Goal: Contribute content: Contribute content

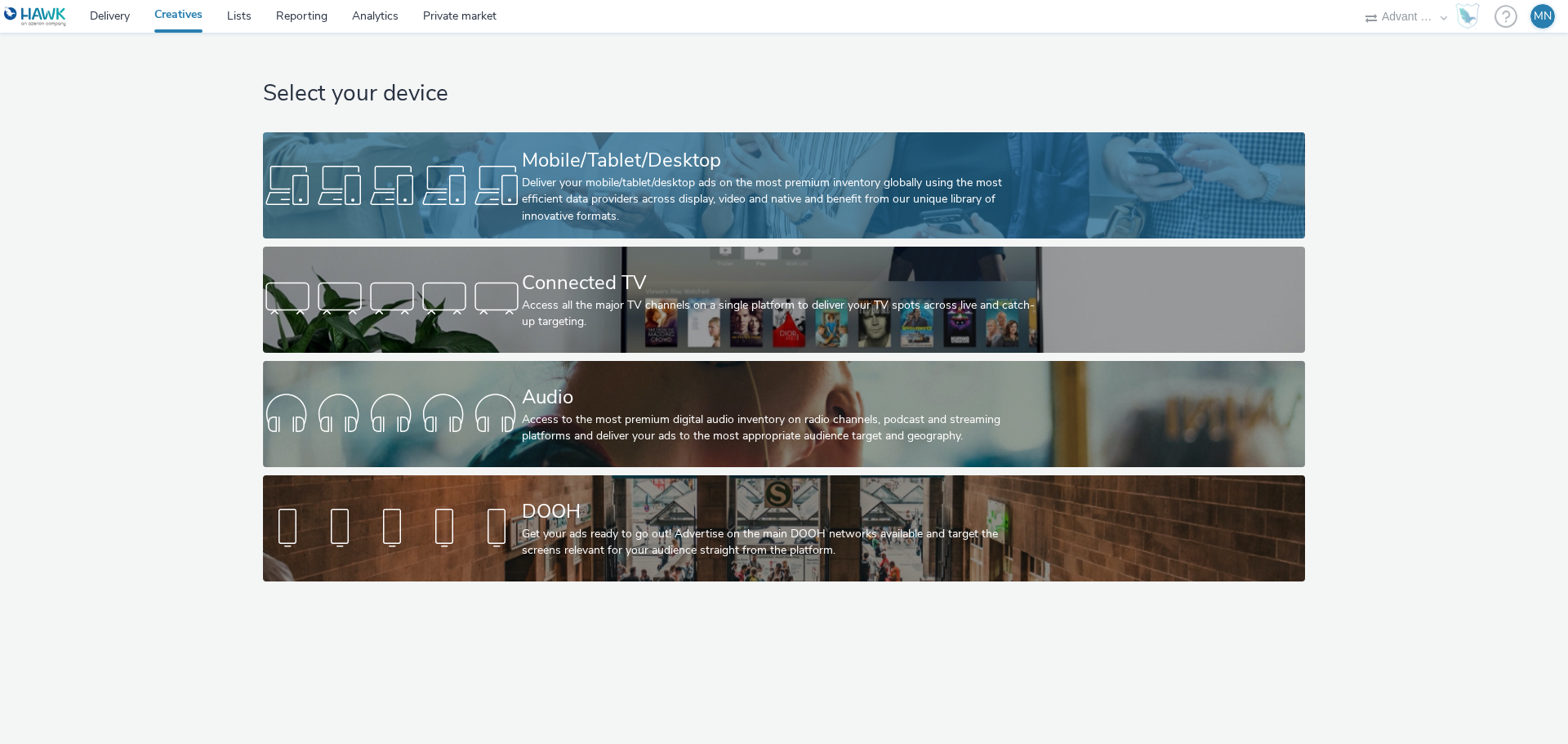
click at [665, 172] on div "Mobile/Tablet/Desktop" at bounding box center [781, 160] width 517 height 28
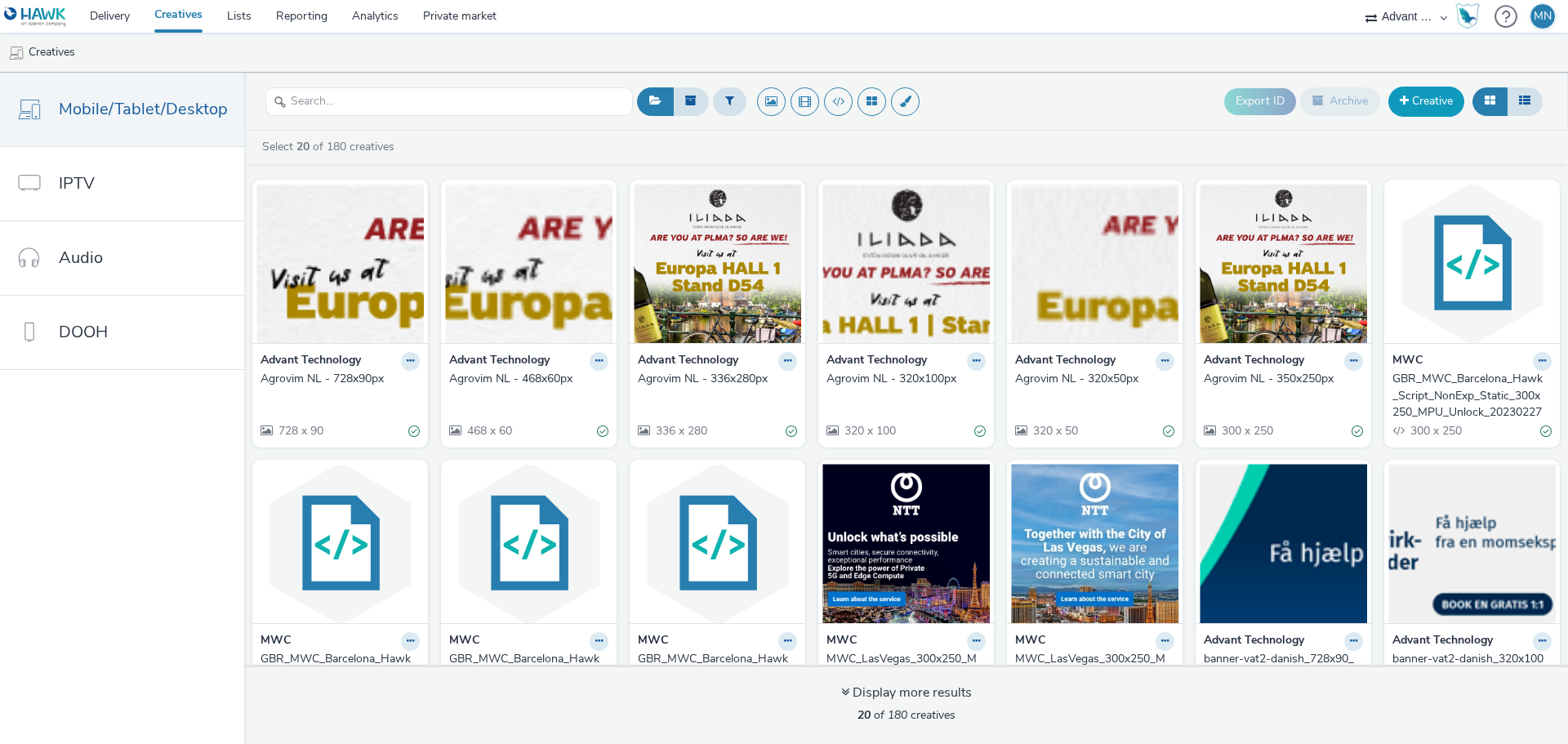
click at [1426, 104] on link "Creative" at bounding box center [1427, 101] width 76 height 29
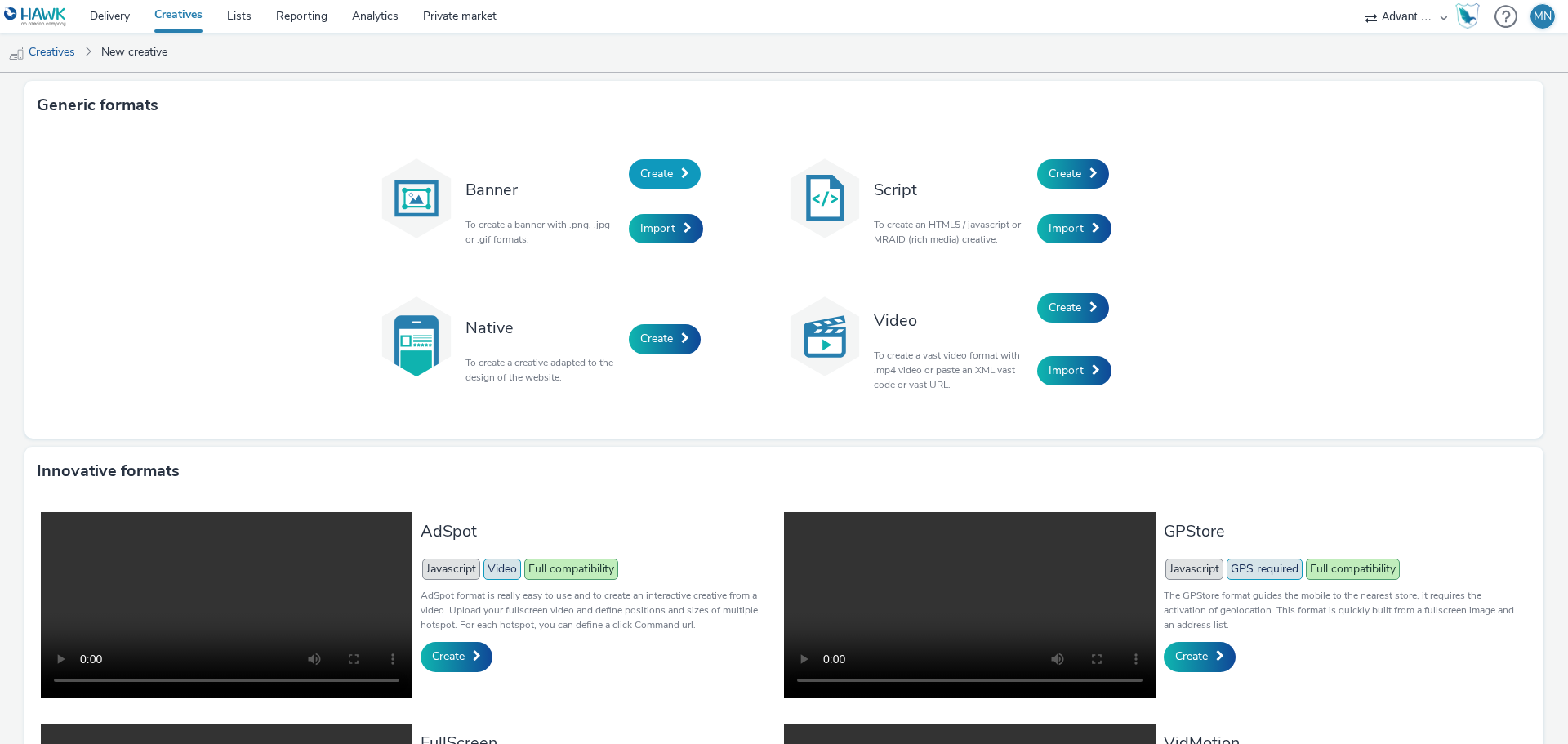
click at [646, 173] on span "Create" at bounding box center [656, 174] width 32 height 16
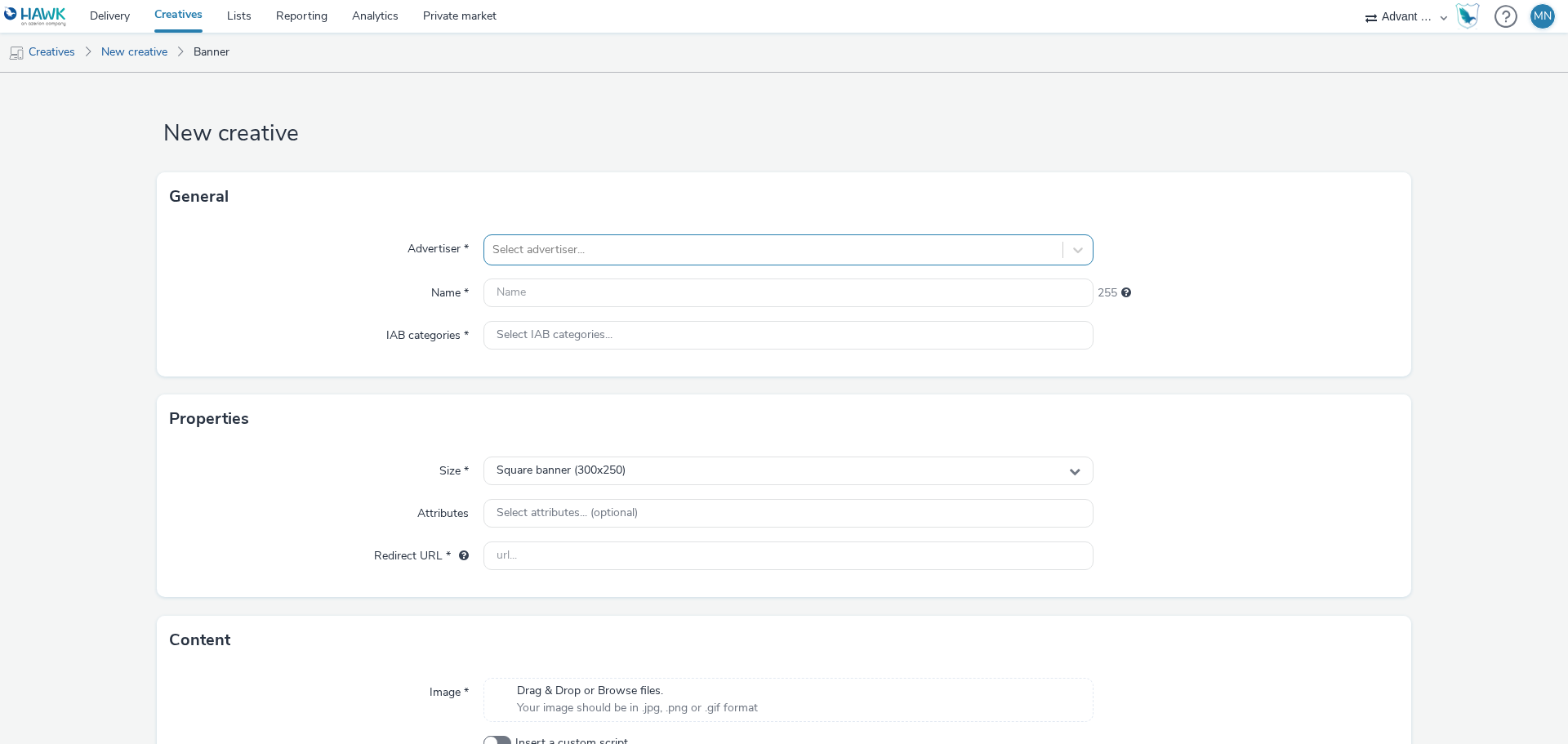
click at [663, 244] on div at bounding box center [773, 250] width 562 height 20
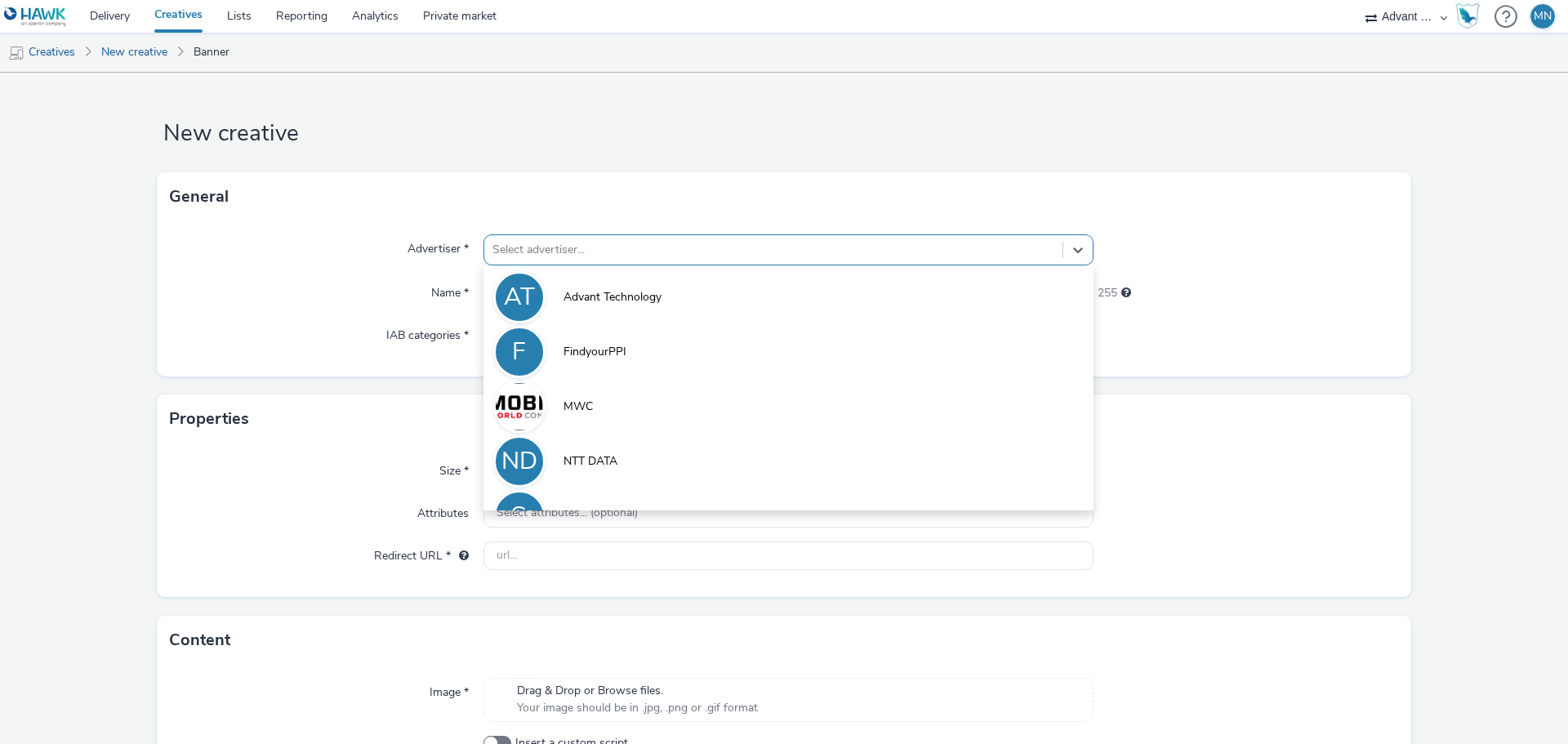
click at [662, 247] on div at bounding box center [773, 250] width 562 height 20
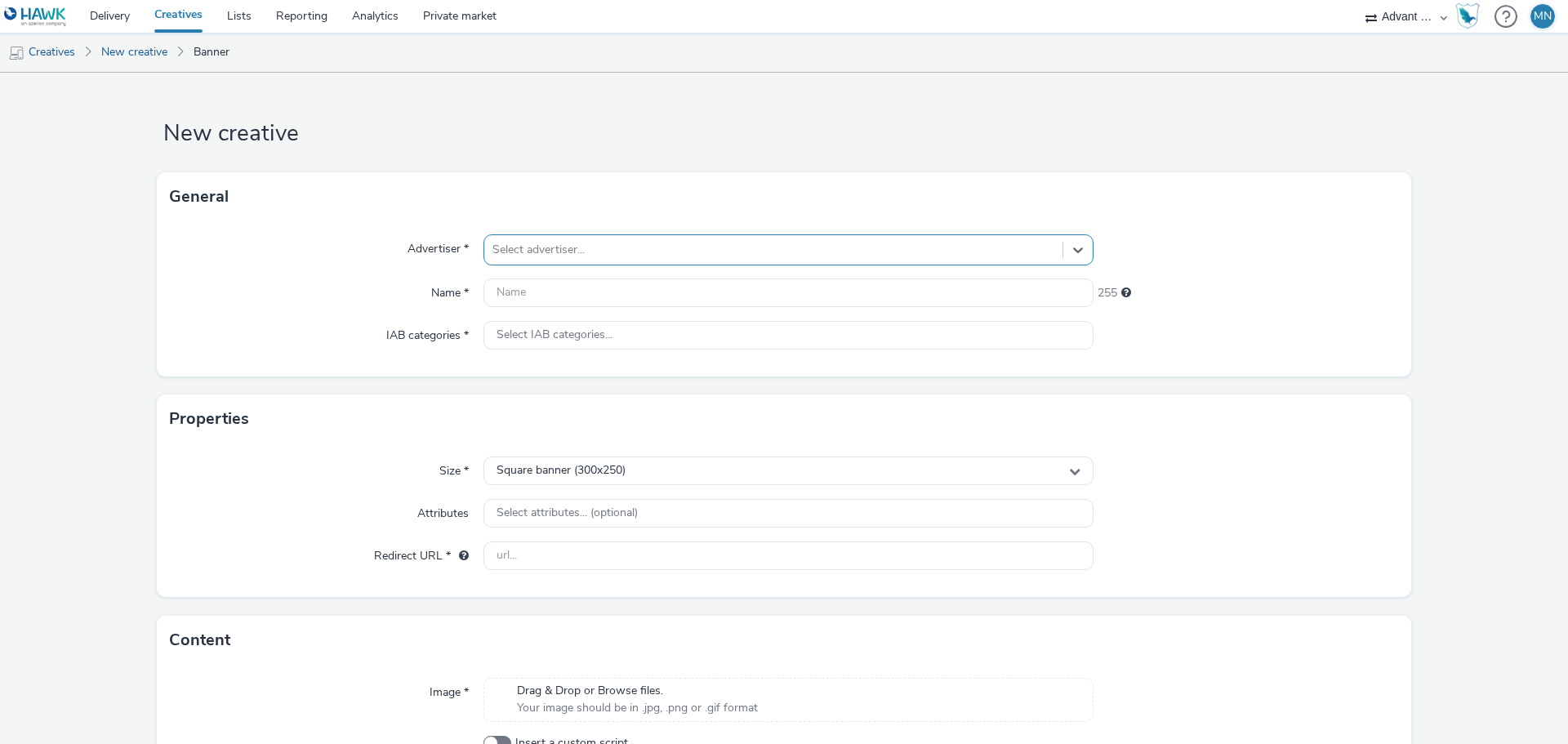
click at [662, 251] on div at bounding box center [773, 250] width 562 height 20
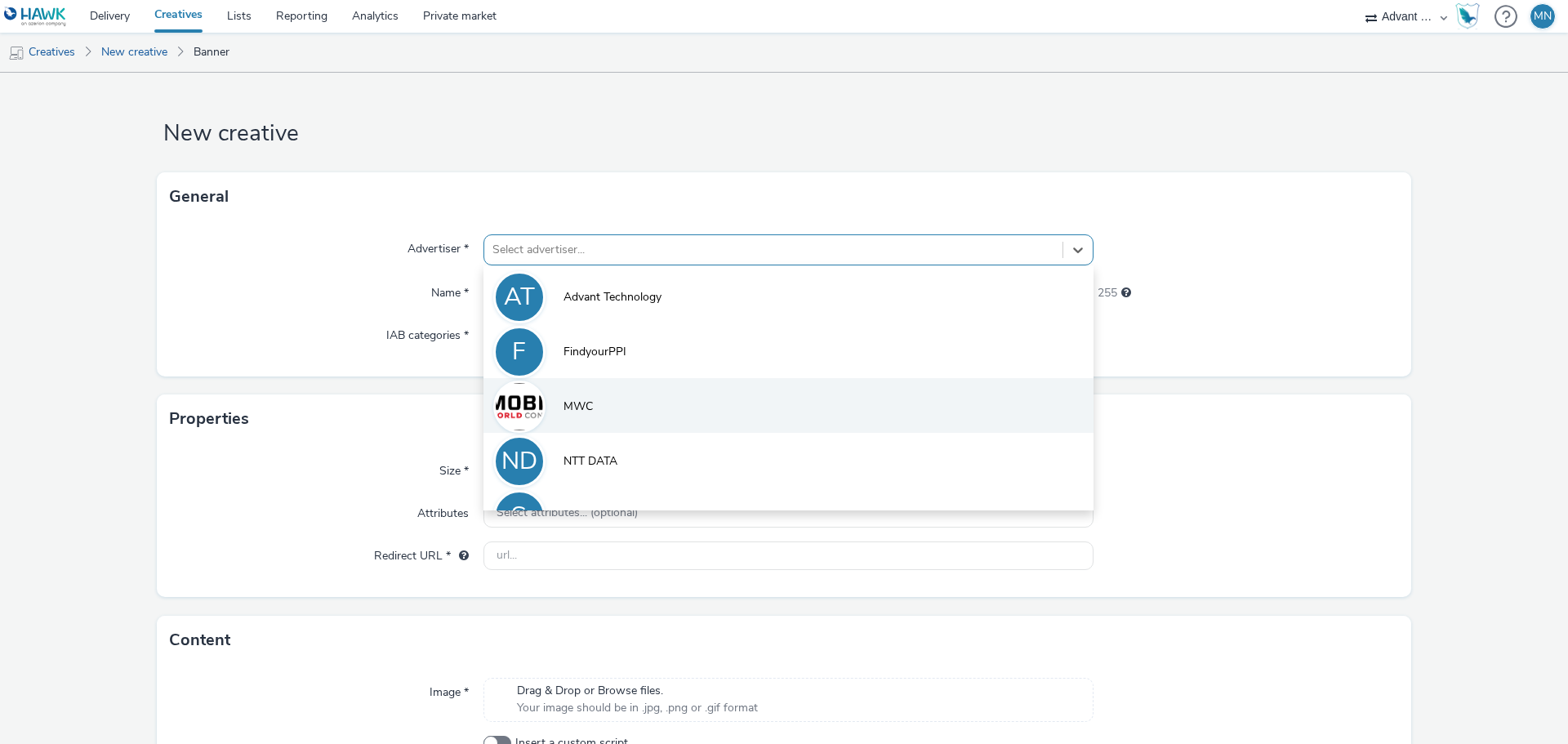
scroll to position [35, 0]
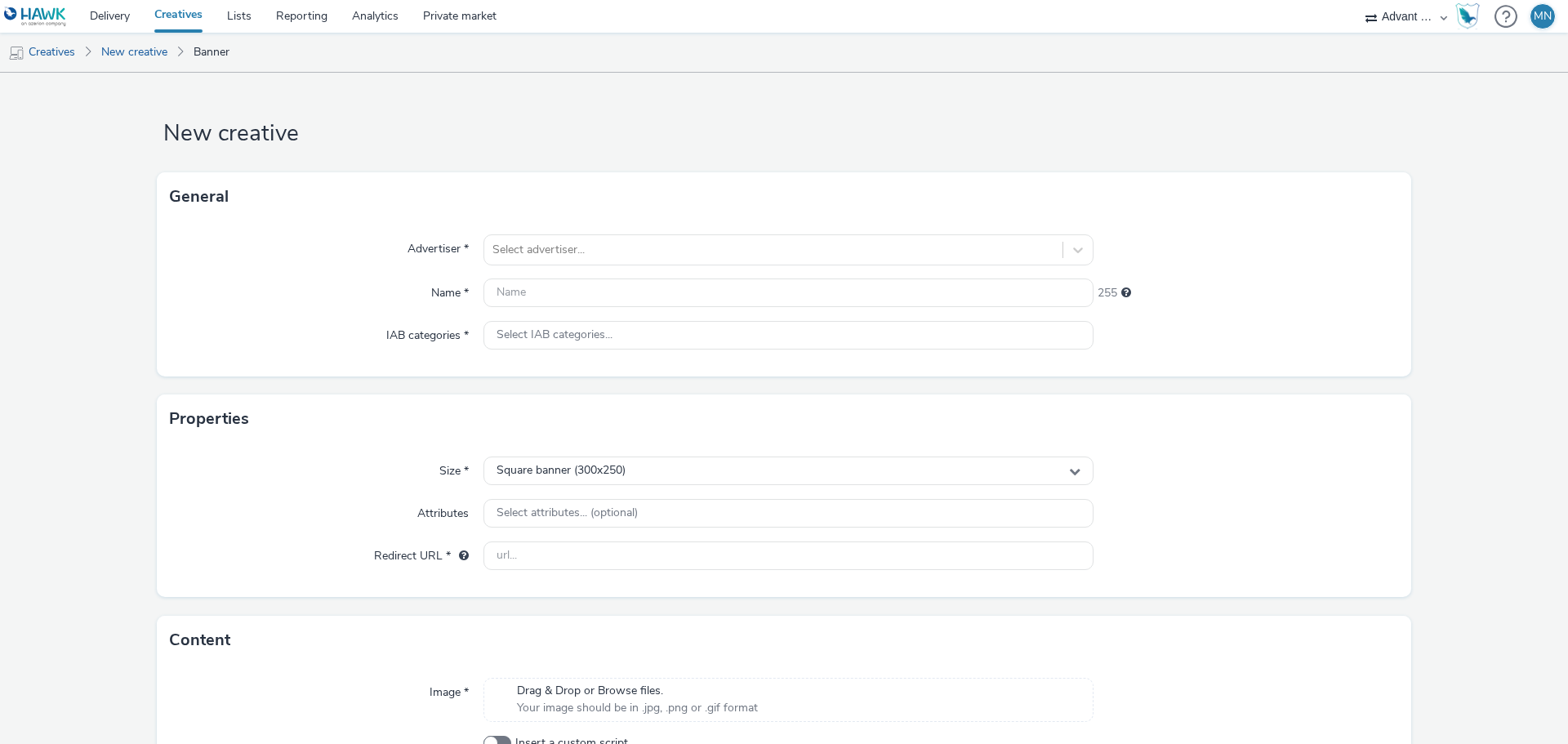
click at [419, 132] on h1 "New creative" at bounding box center [784, 134] width 1254 height 31
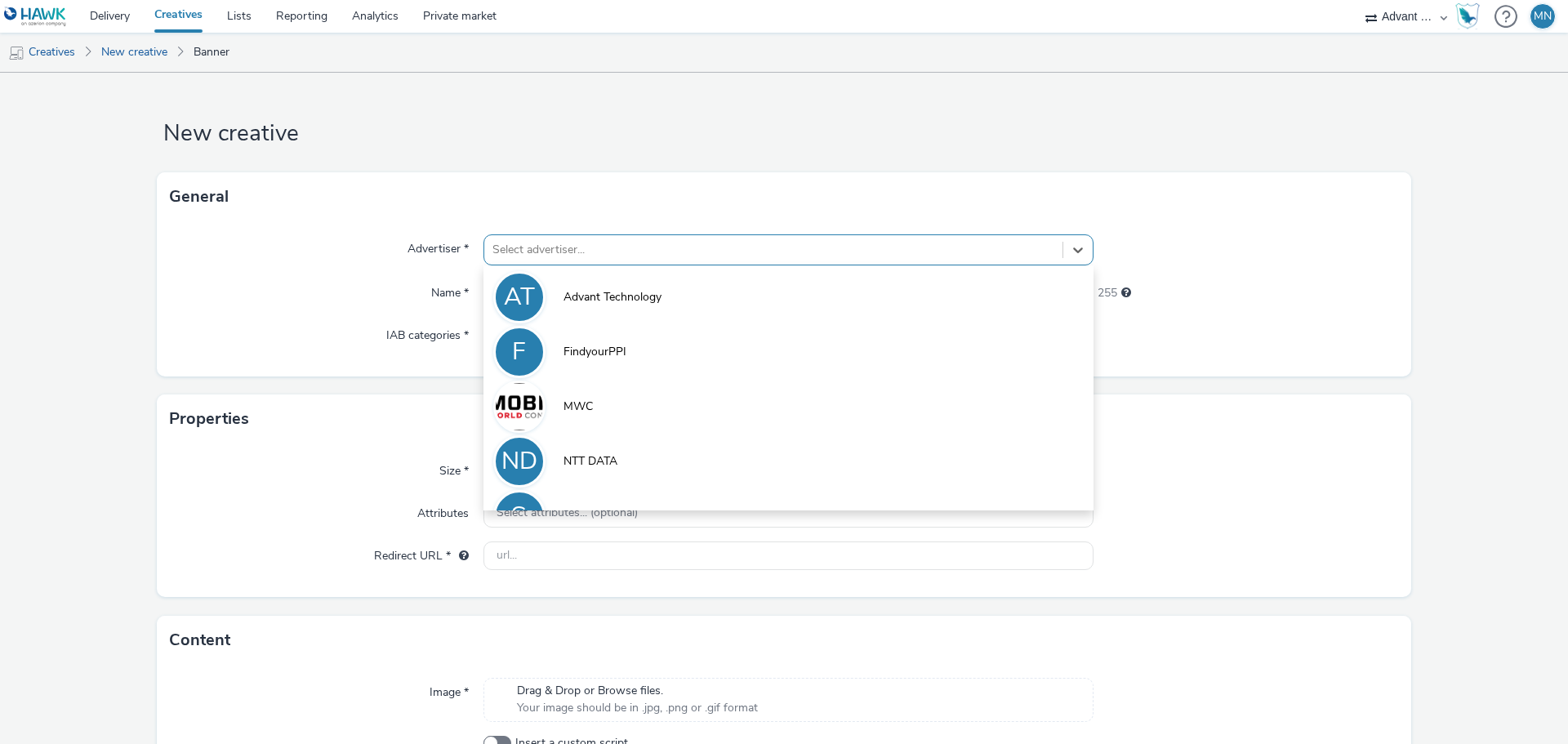
click at [714, 238] on div "Select advertiser..." at bounding box center [773, 250] width 578 height 26
click at [45, 13] on img at bounding box center [35, 17] width 63 height 21
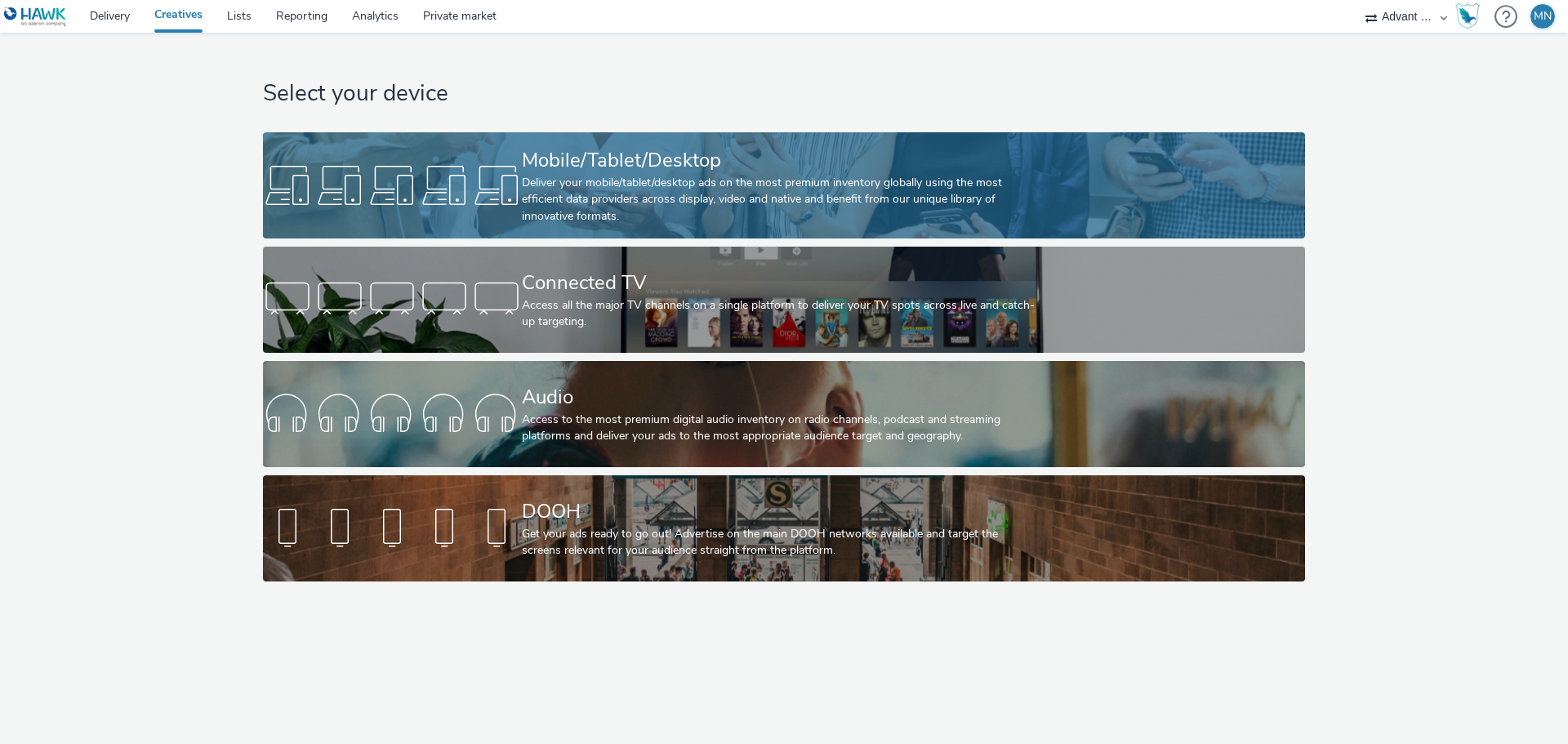
click at [724, 156] on div "Mobile/Tablet/Desktop" at bounding box center [781, 160] width 517 height 28
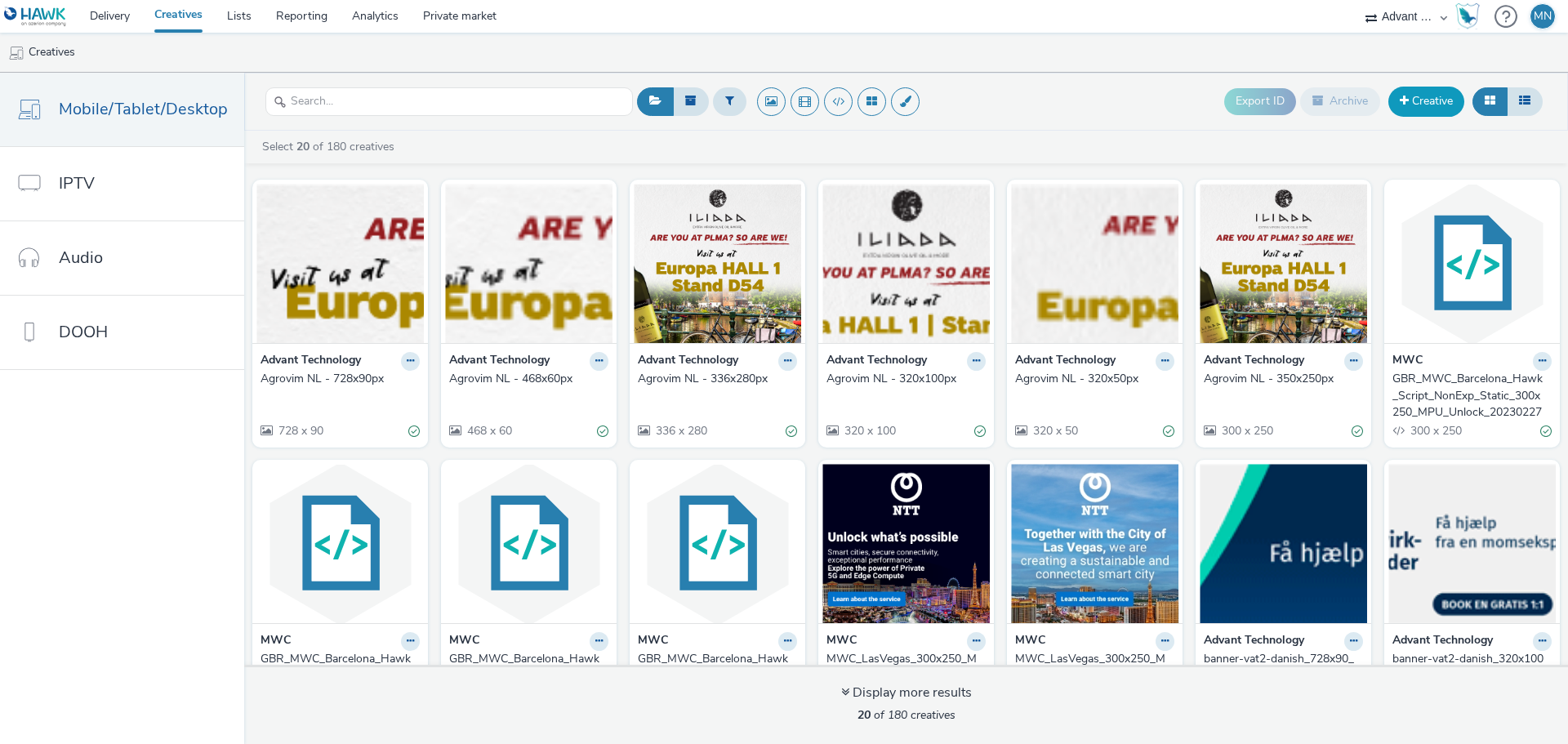
click at [1419, 101] on link "Creative" at bounding box center [1427, 101] width 76 height 29
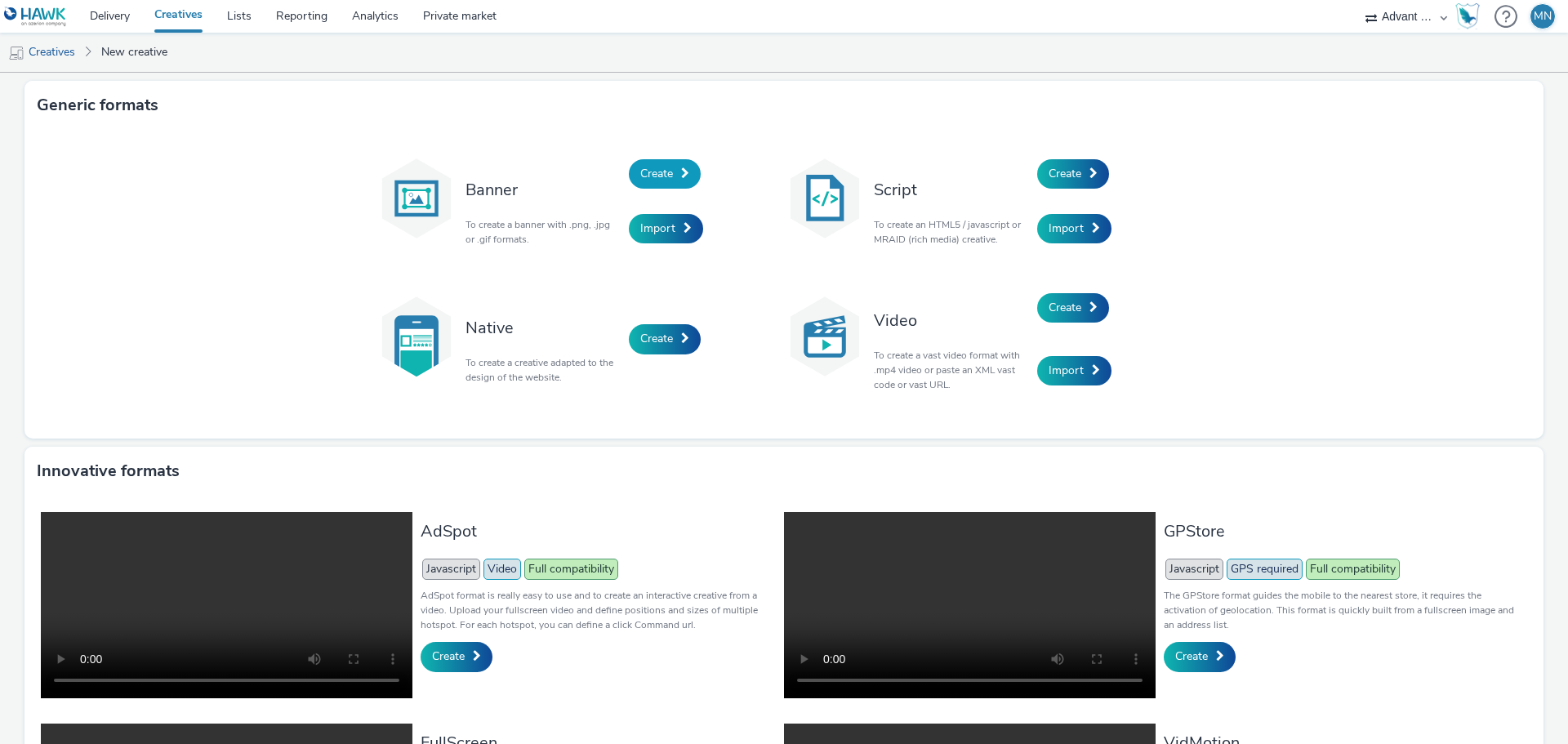
click at [669, 175] on link "Create" at bounding box center [664, 174] width 72 height 29
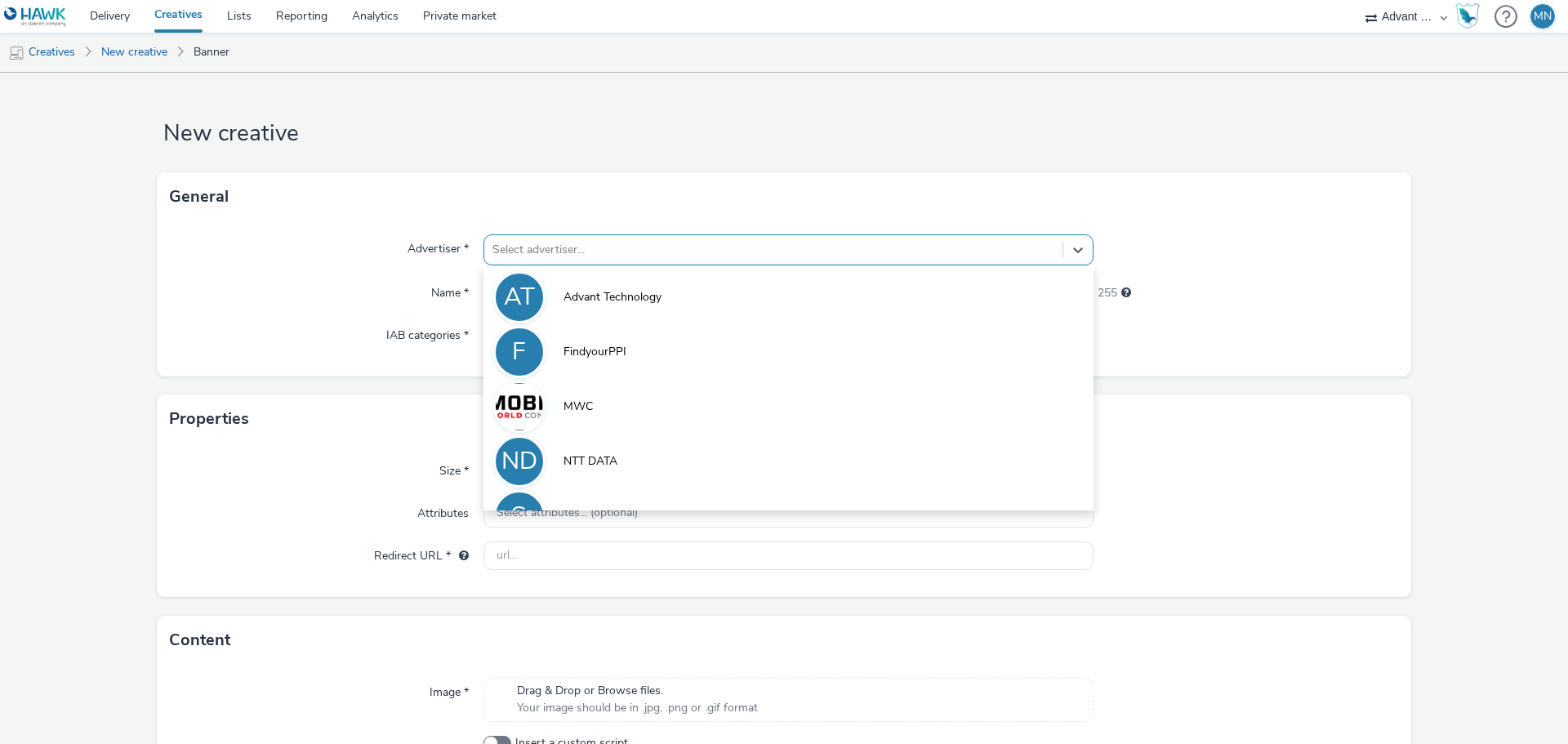
click at [573, 258] on div at bounding box center [773, 250] width 562 height 20
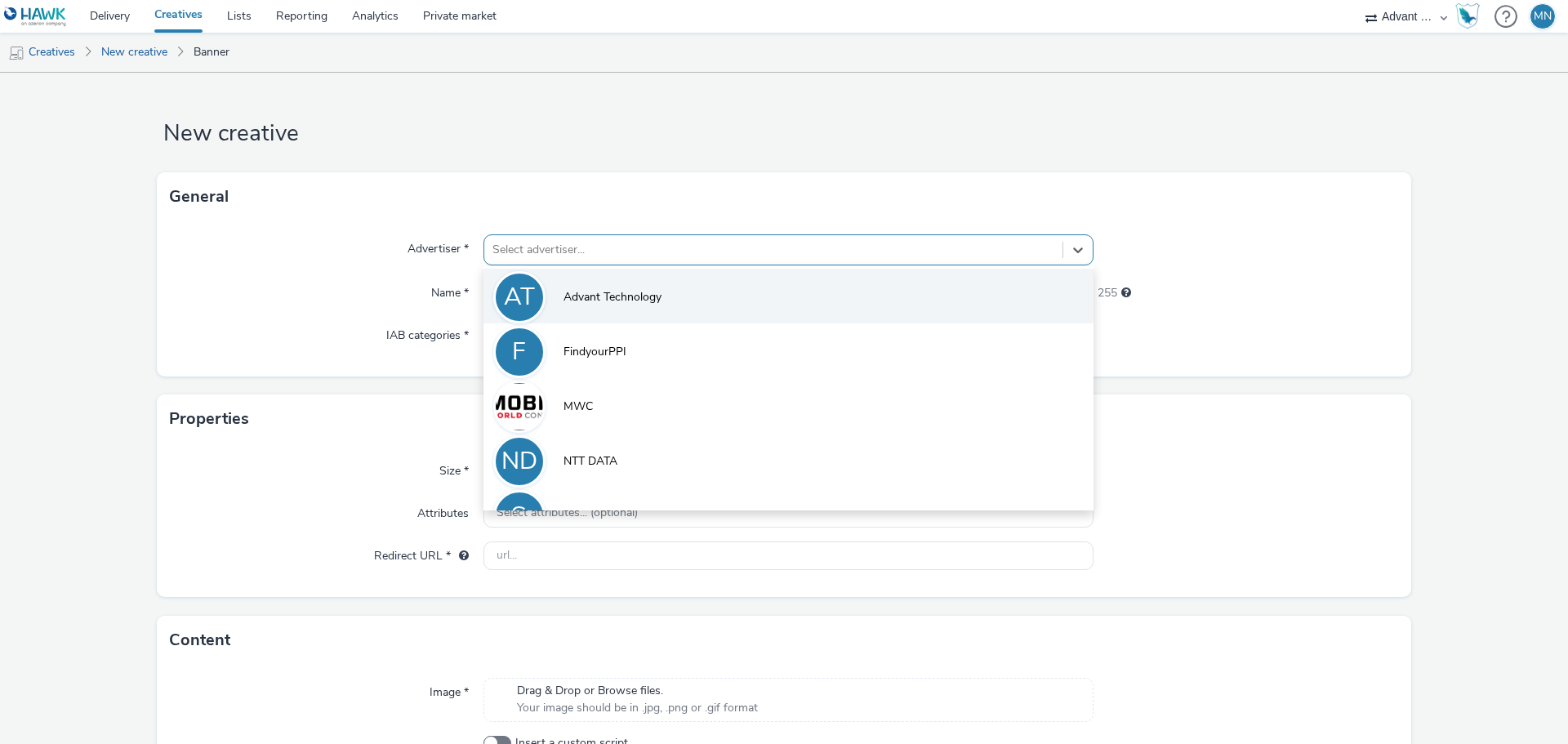
click at [616, 297] on span "Advant Technology" at bounding box center [612, 297] width 98 height 17
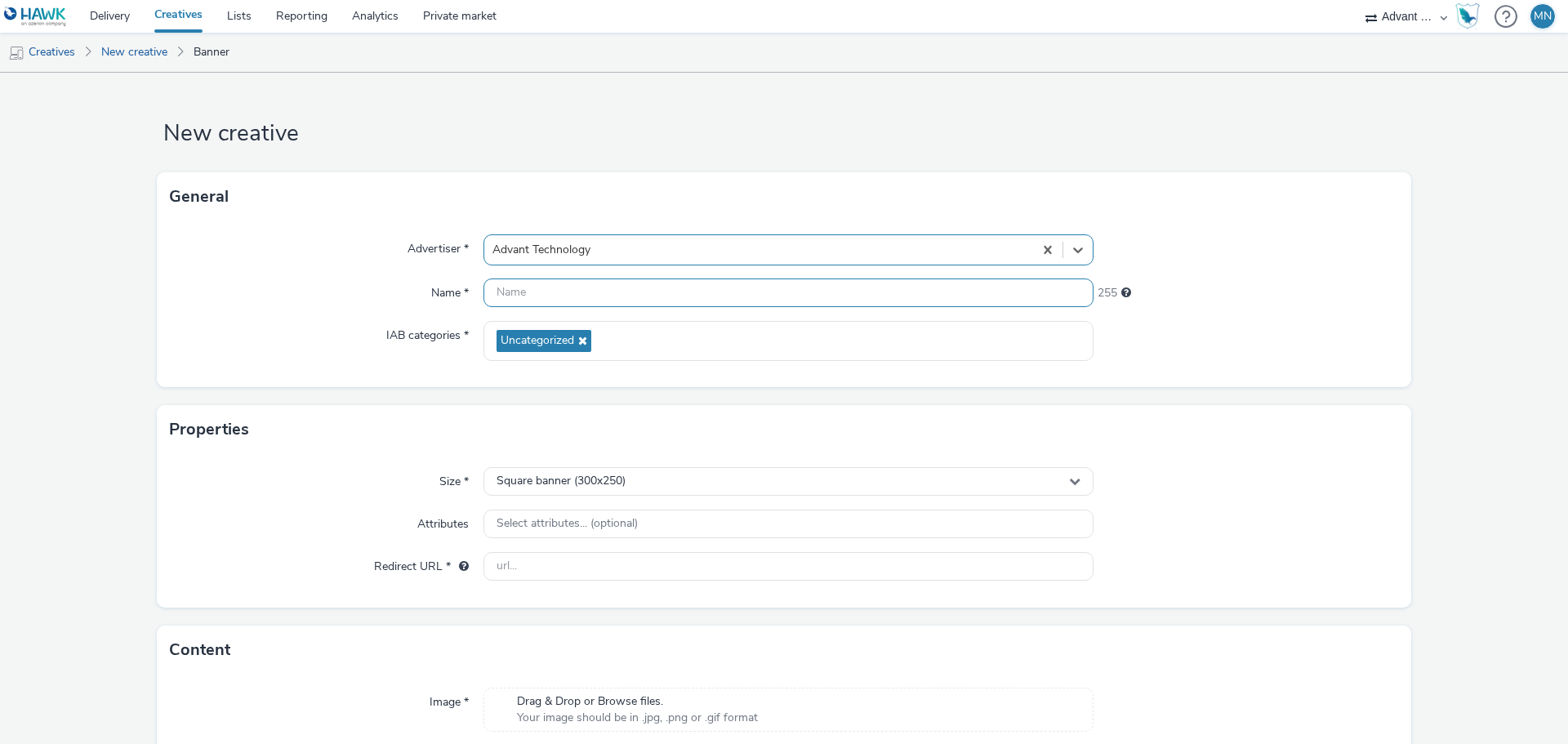
click at [612, 292] on input "text" at bounding box center [788, 292] width 611 height 28
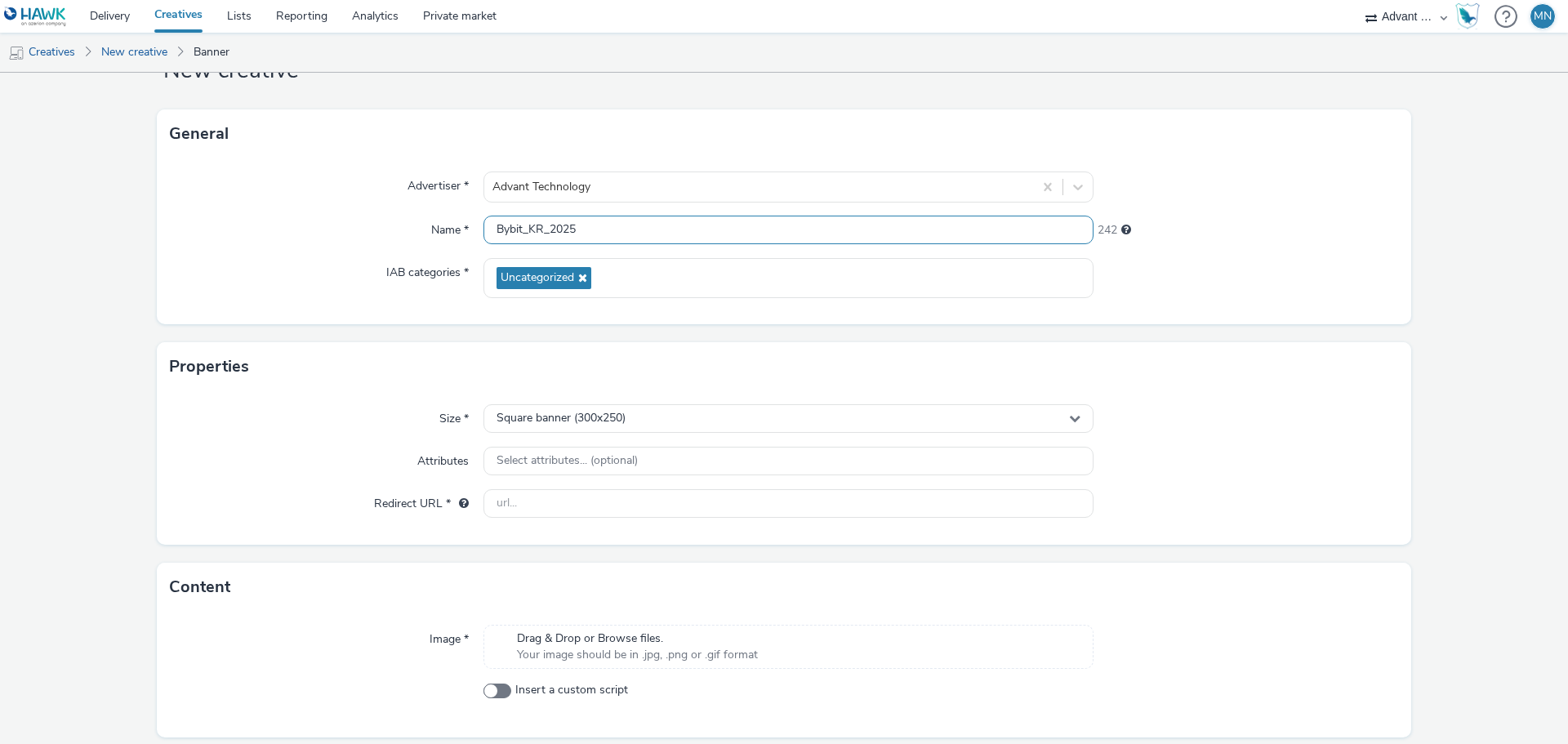
scroll to position [81, 0]
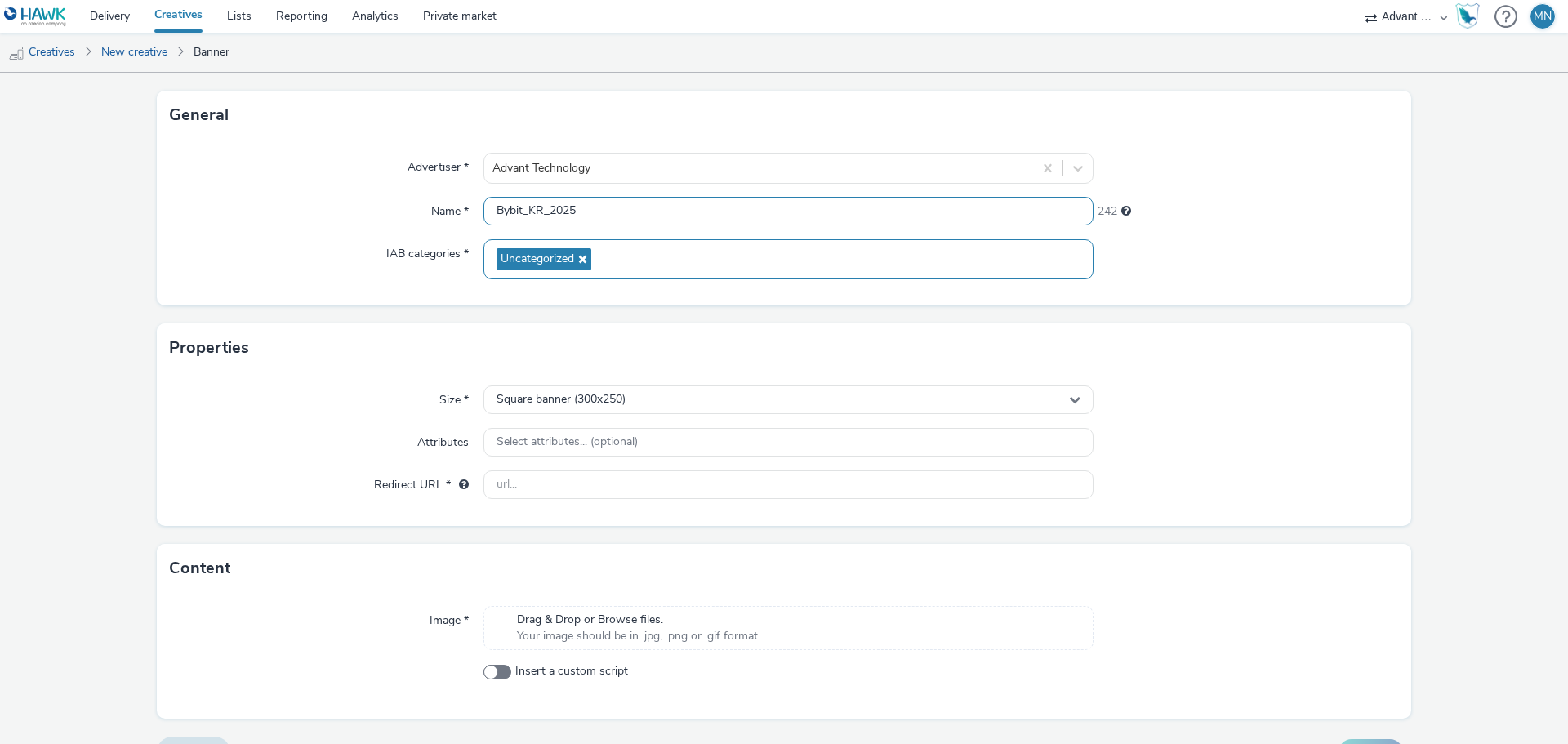
type input "Bybit_KR_2025"
click at [811, 247] on div "Uncategorized" at bounding box center [788, 259] width 611 height 40
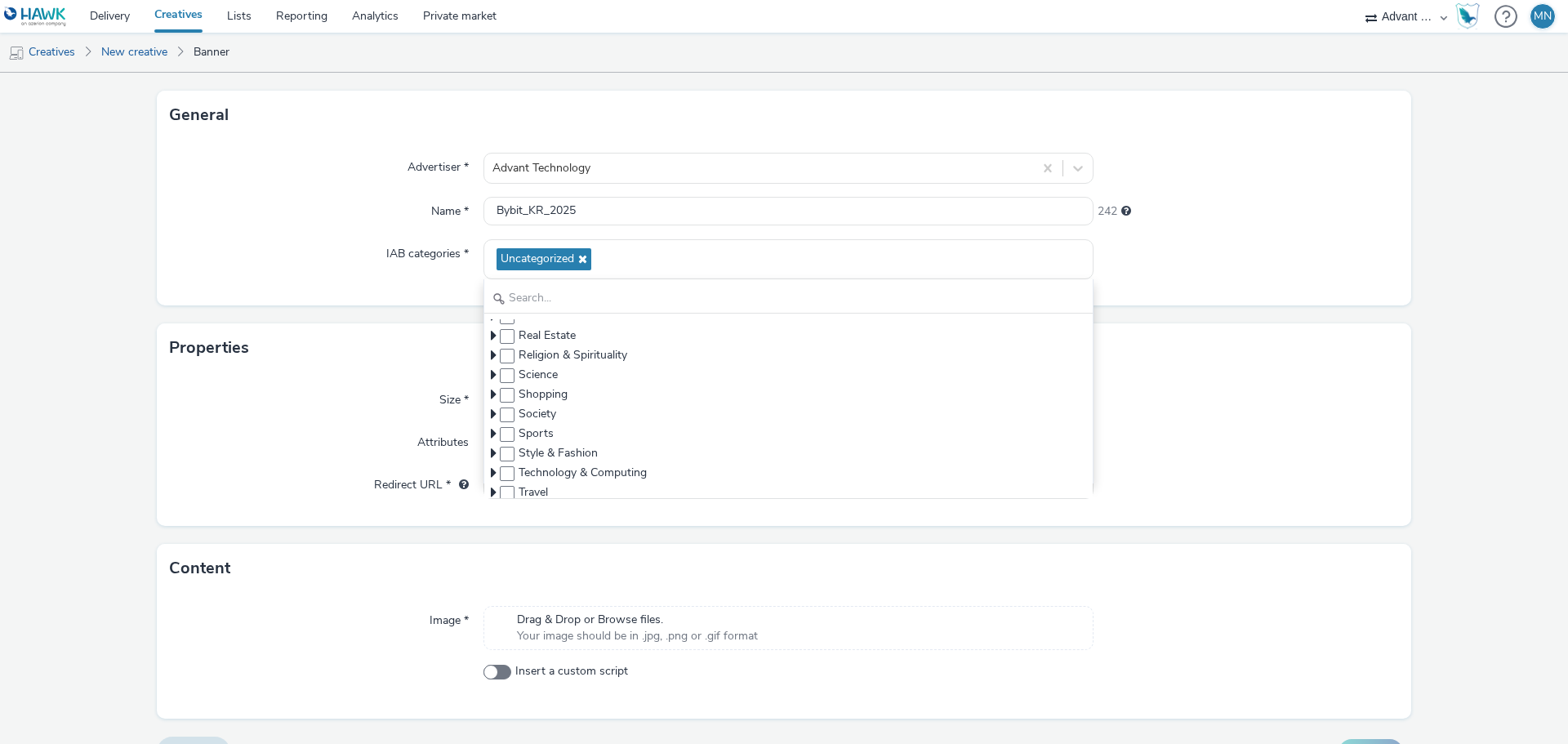
scroll to position [351, 0]
click at [1272, 219] on div "242" at bounding box center [1247, 208] width 306 height 23
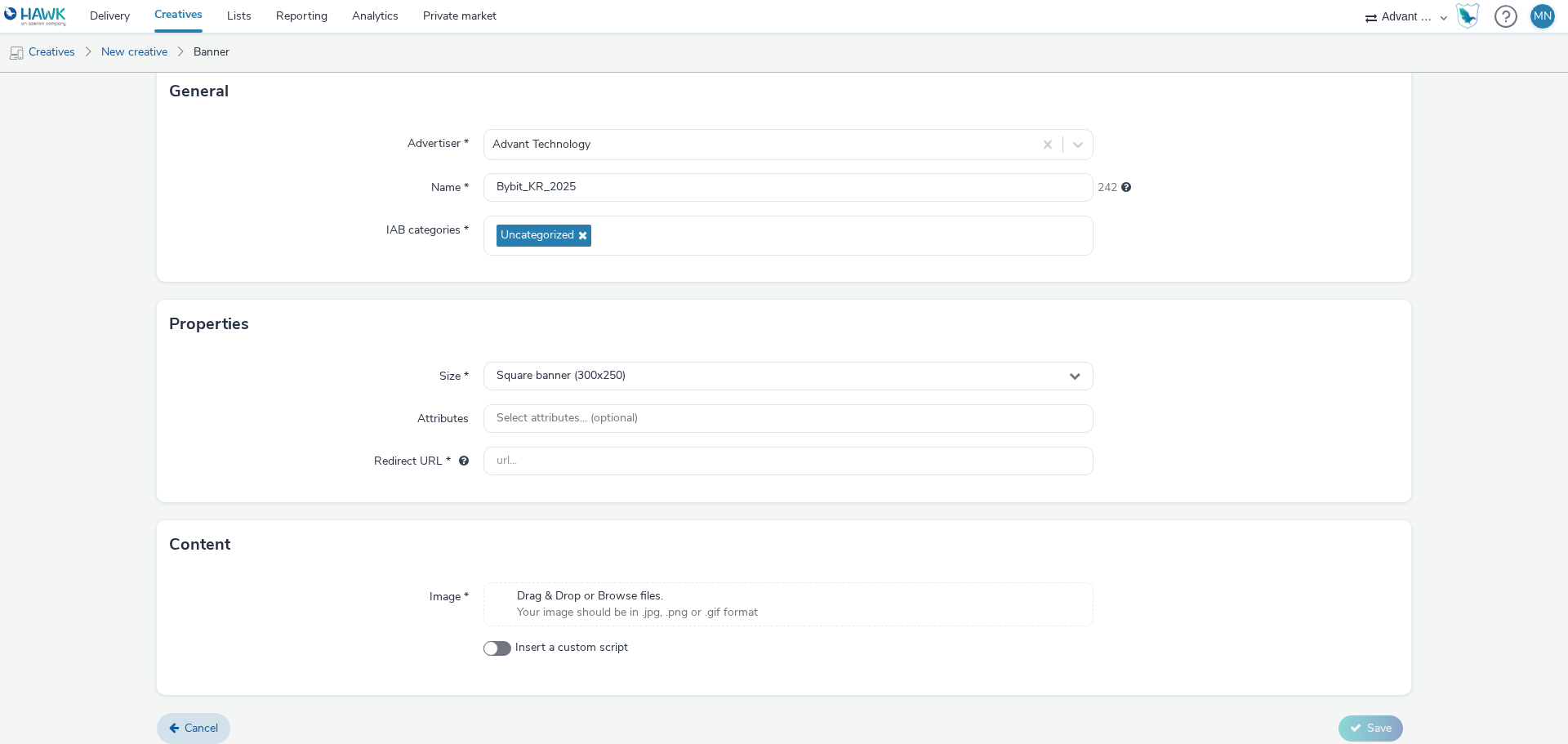
scroll to position [118, 0]
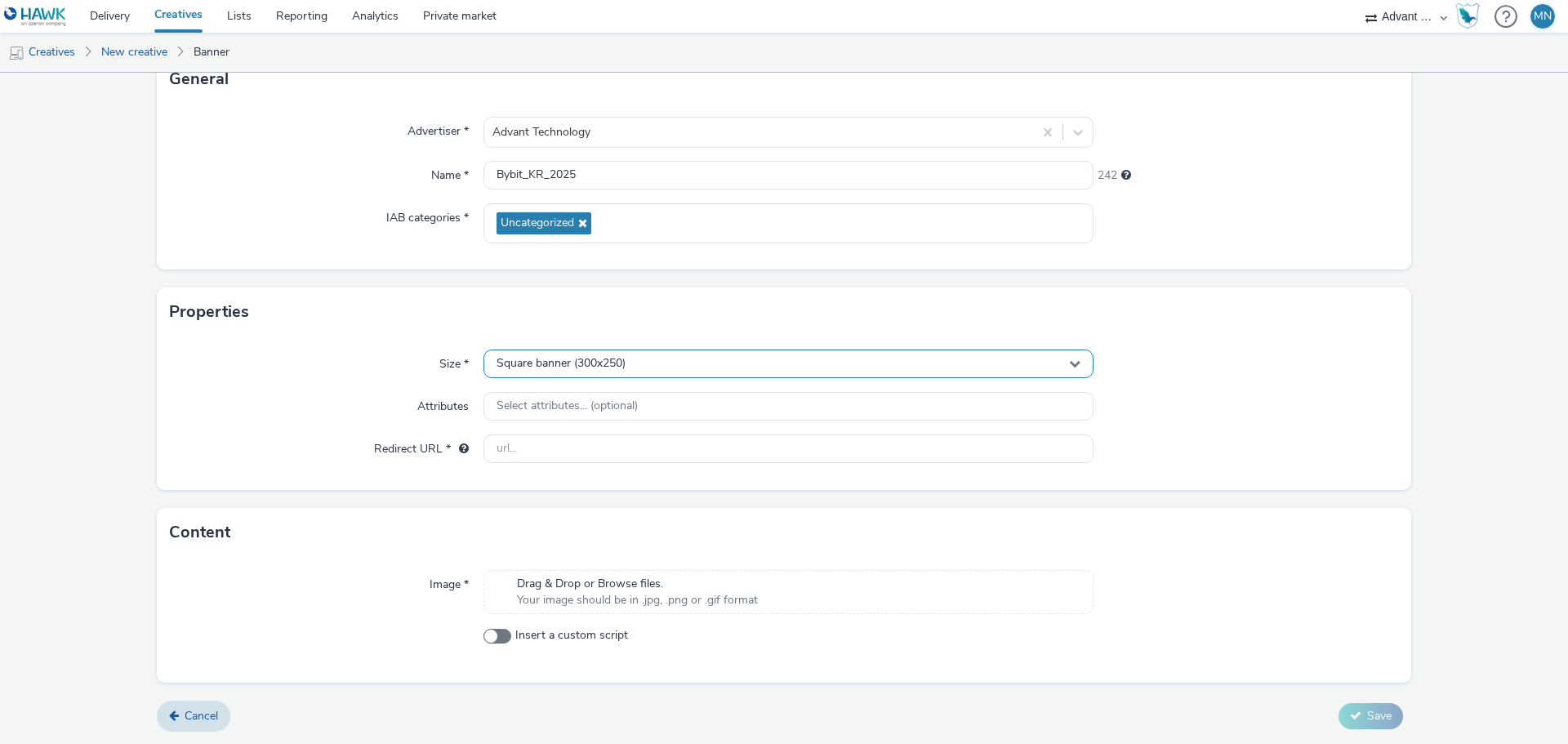
click at [797, 356] on div "Square banner (300x250)" at bounding box center [788, 364] width 611 height 28
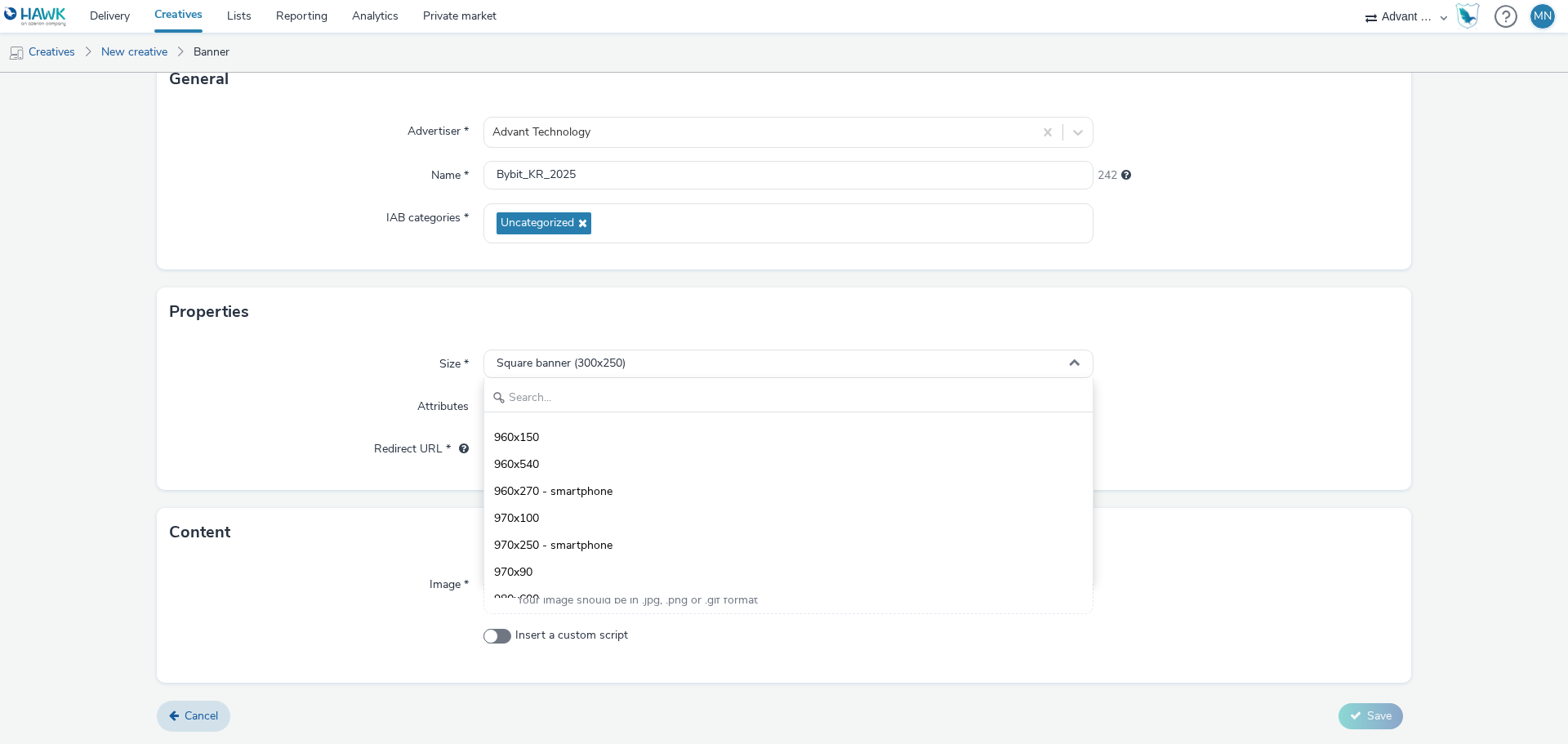
scroll to position [2043, 0]
click at [714, 395] on input "text" at bounding box center [788, 398] width 609 height 28
click at [778, 389] on input "text" at bounding box center [788, 398] width 609 height 28
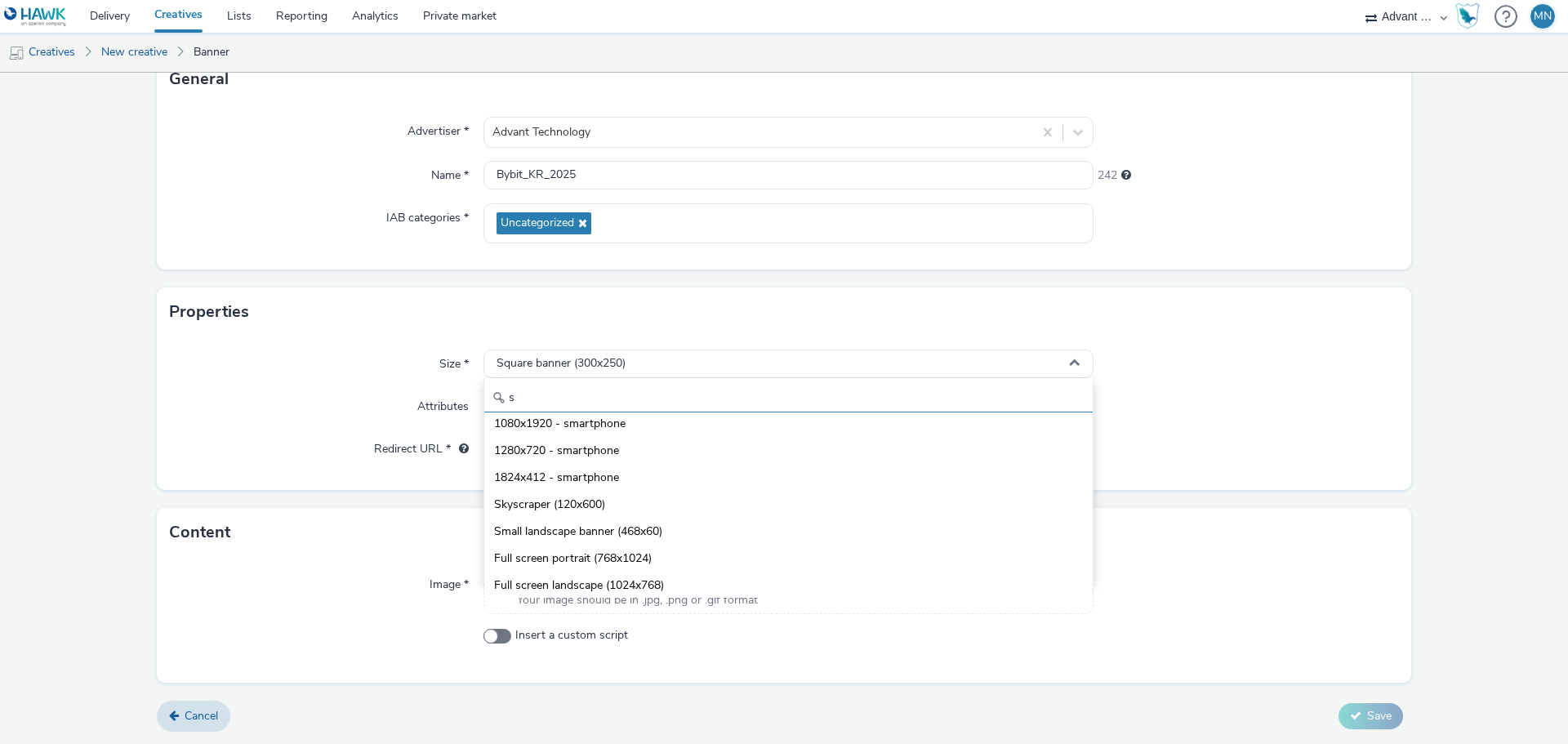
scroll to position [317, 0]
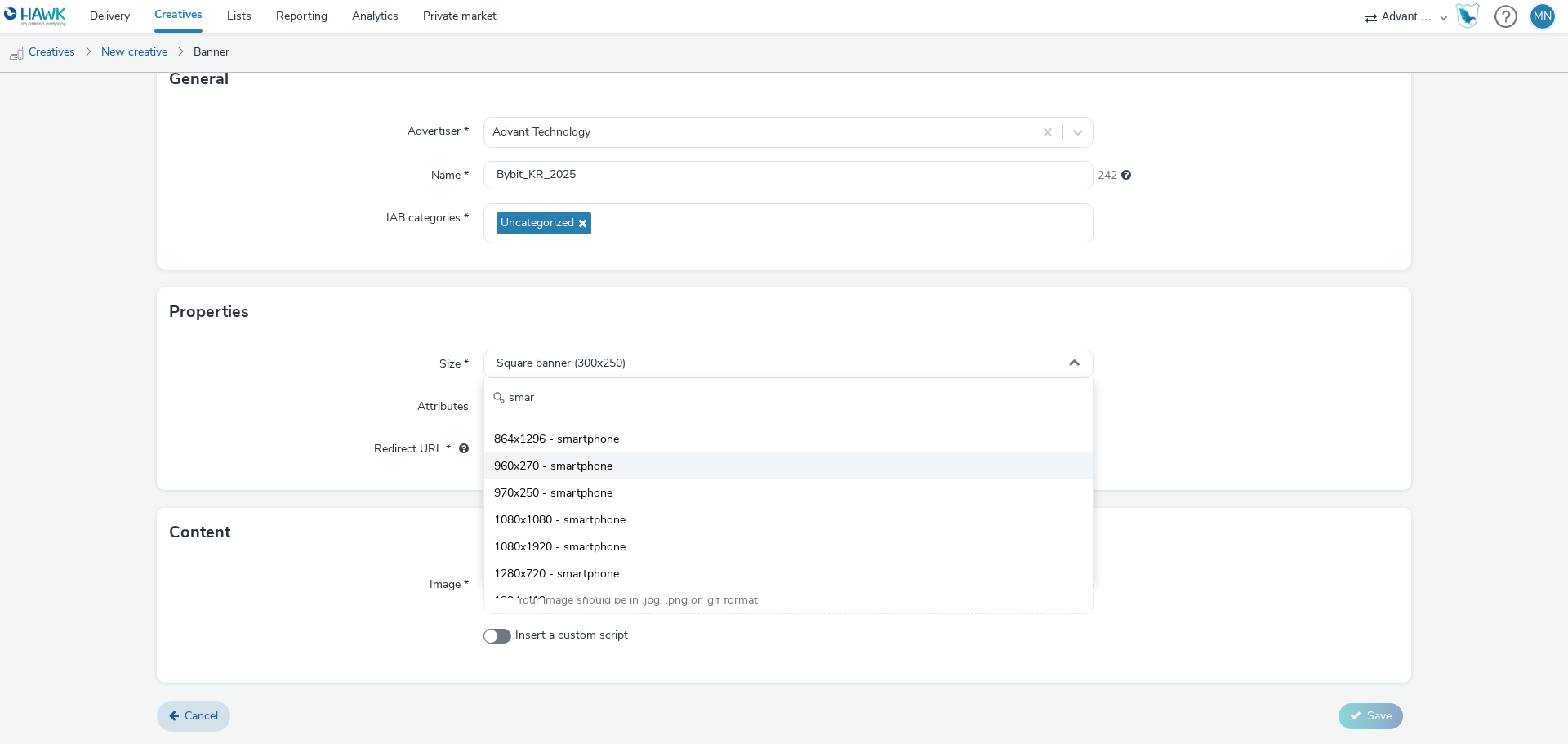
type input "smar"
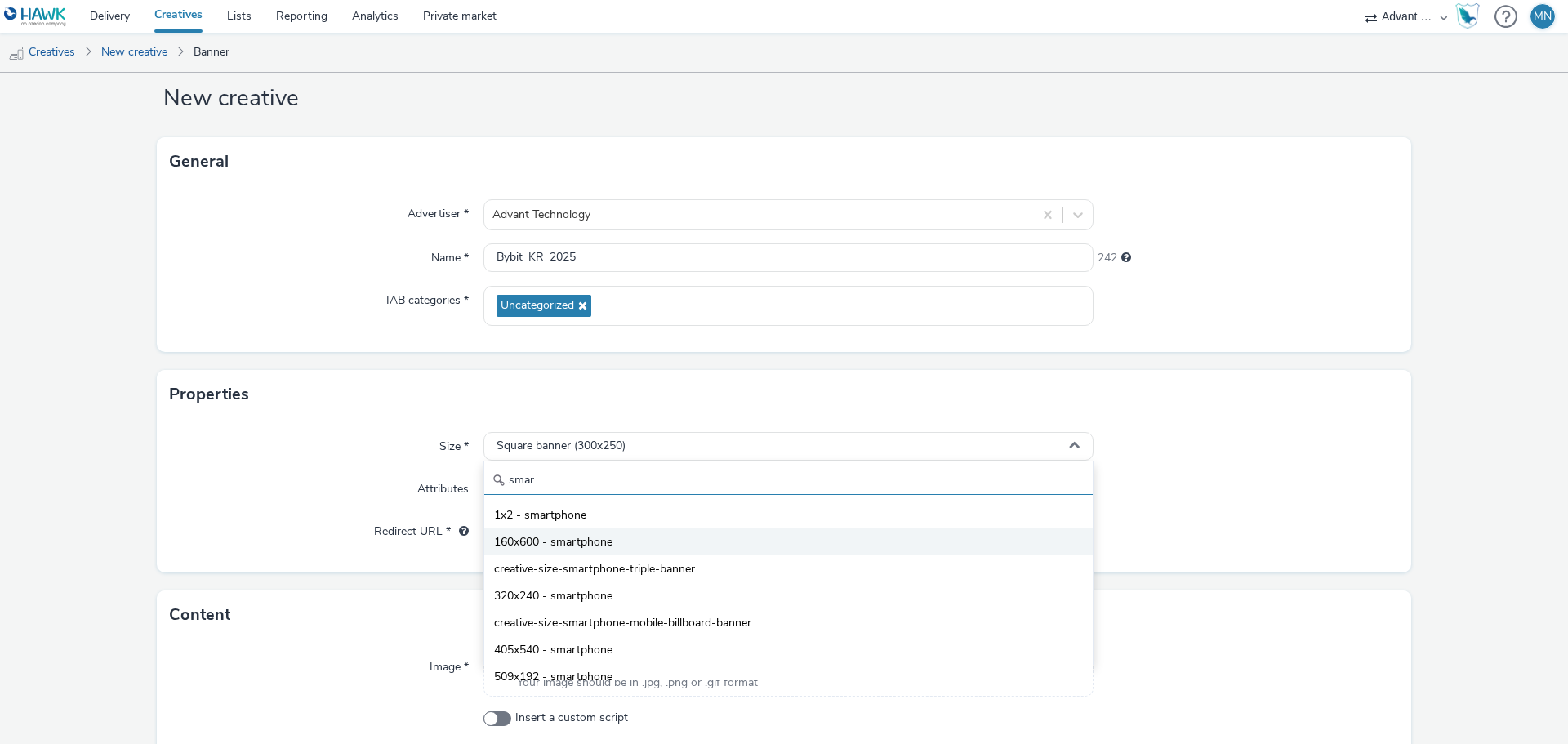
scroll to position [0, 0]
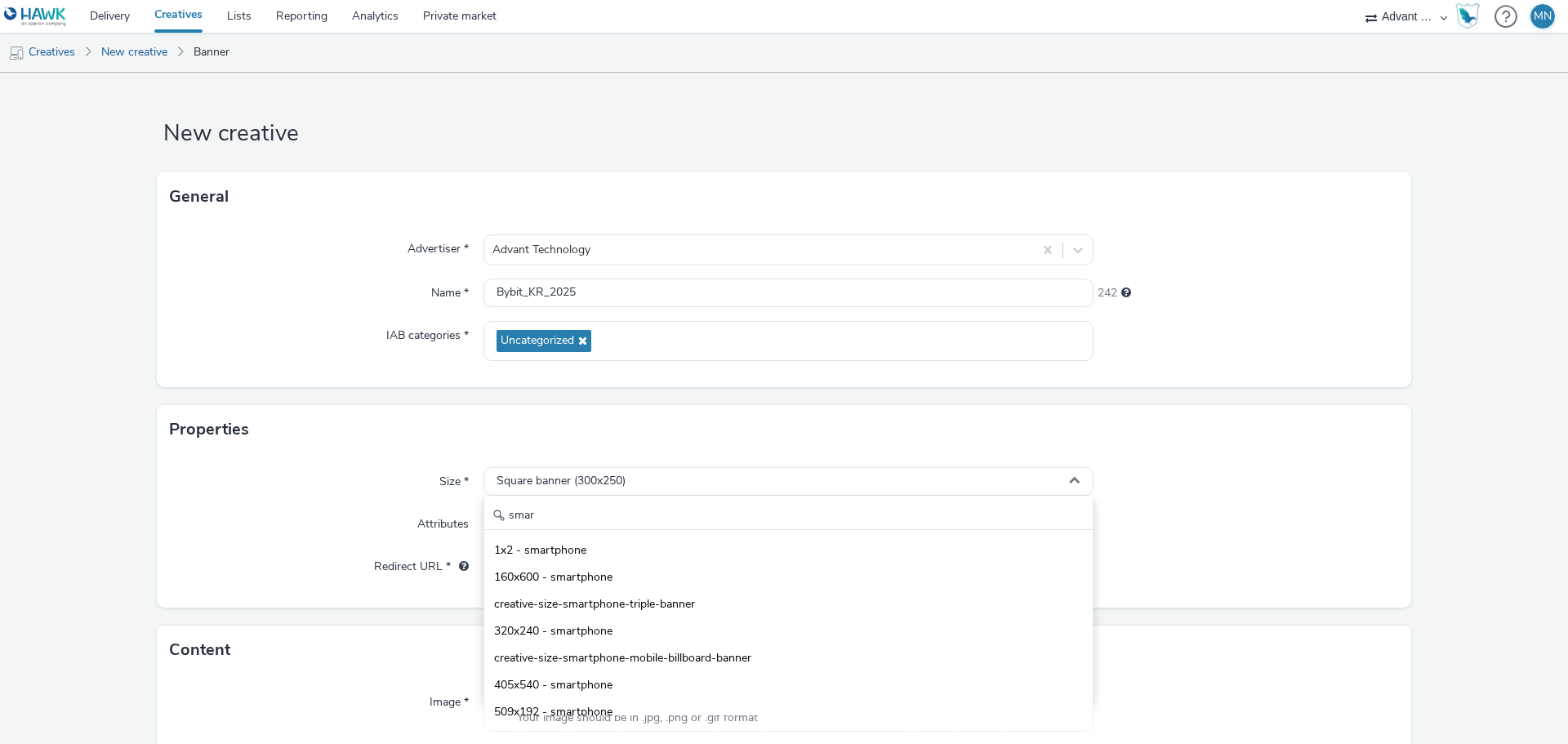
click at [1209, 469] on div at bounding box center [1247, 482] width 306 height 29
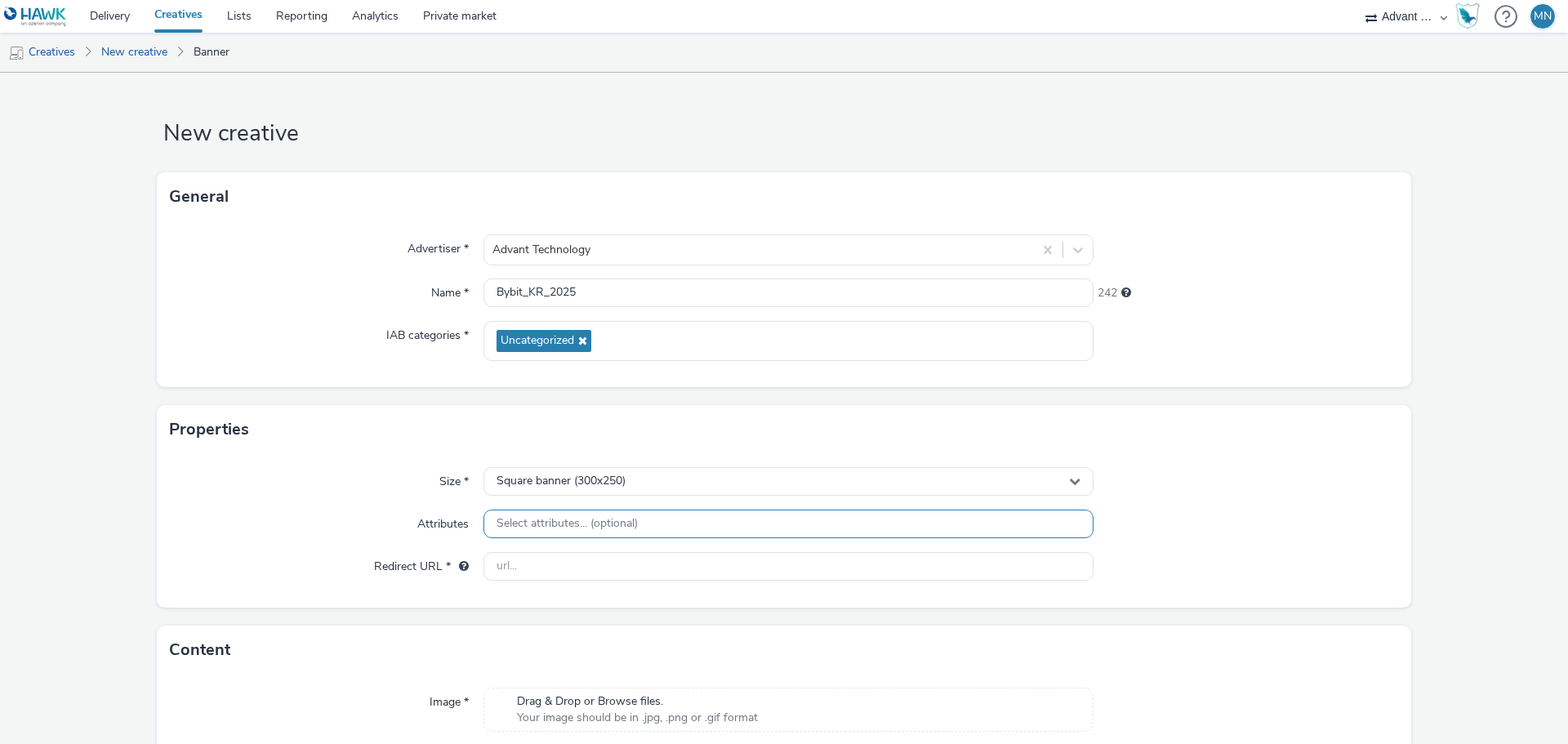
click at [758, 522] on div "Select attributes... (optional)" at bounding box center [788, 523] width 611 height 28
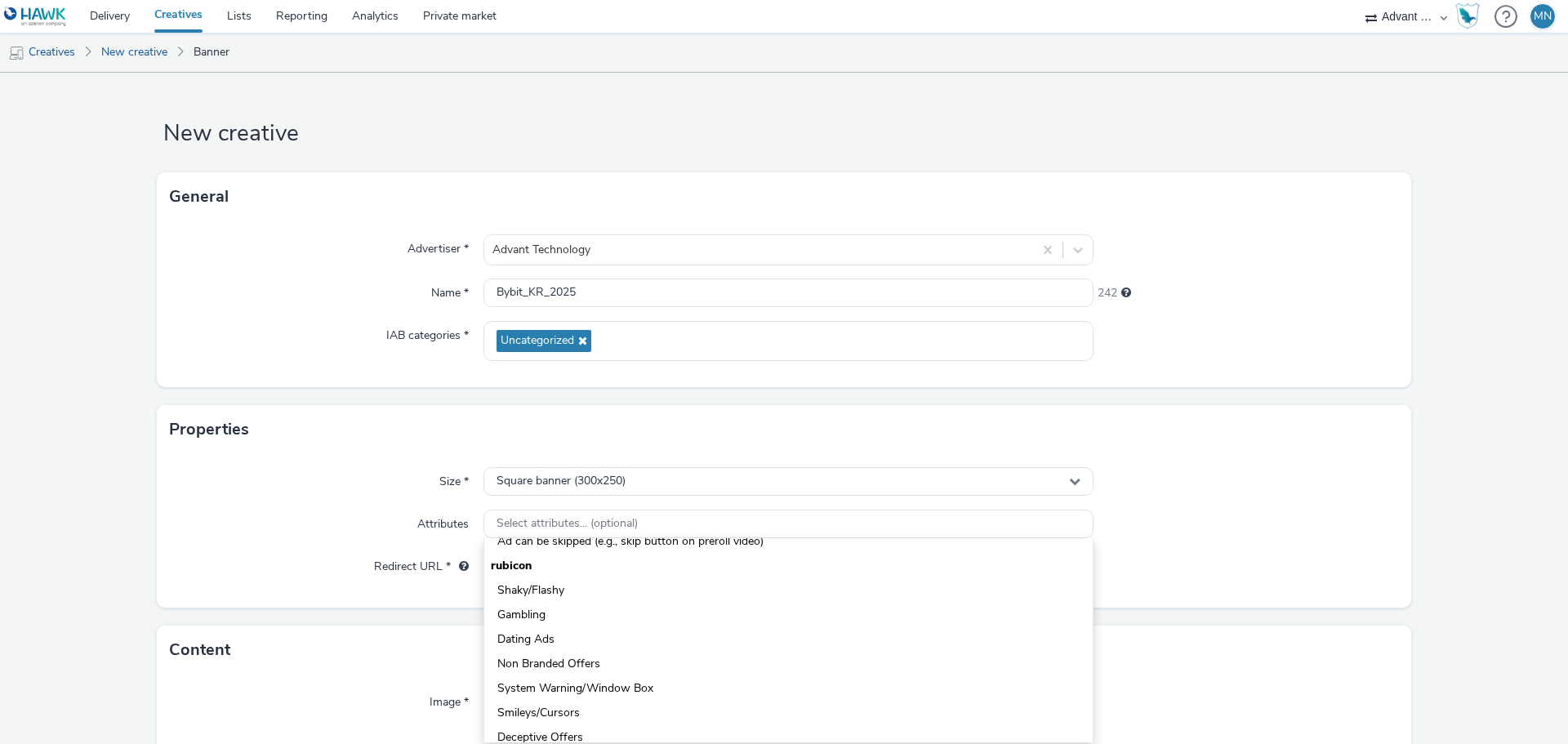
scroll to position [409, 0]
click at [1178, 499] on div "Size * Square banner (300x250) Attributes Select attributes... (optional) iab A…" at bounding box center [784, 530] width 1254 height 154
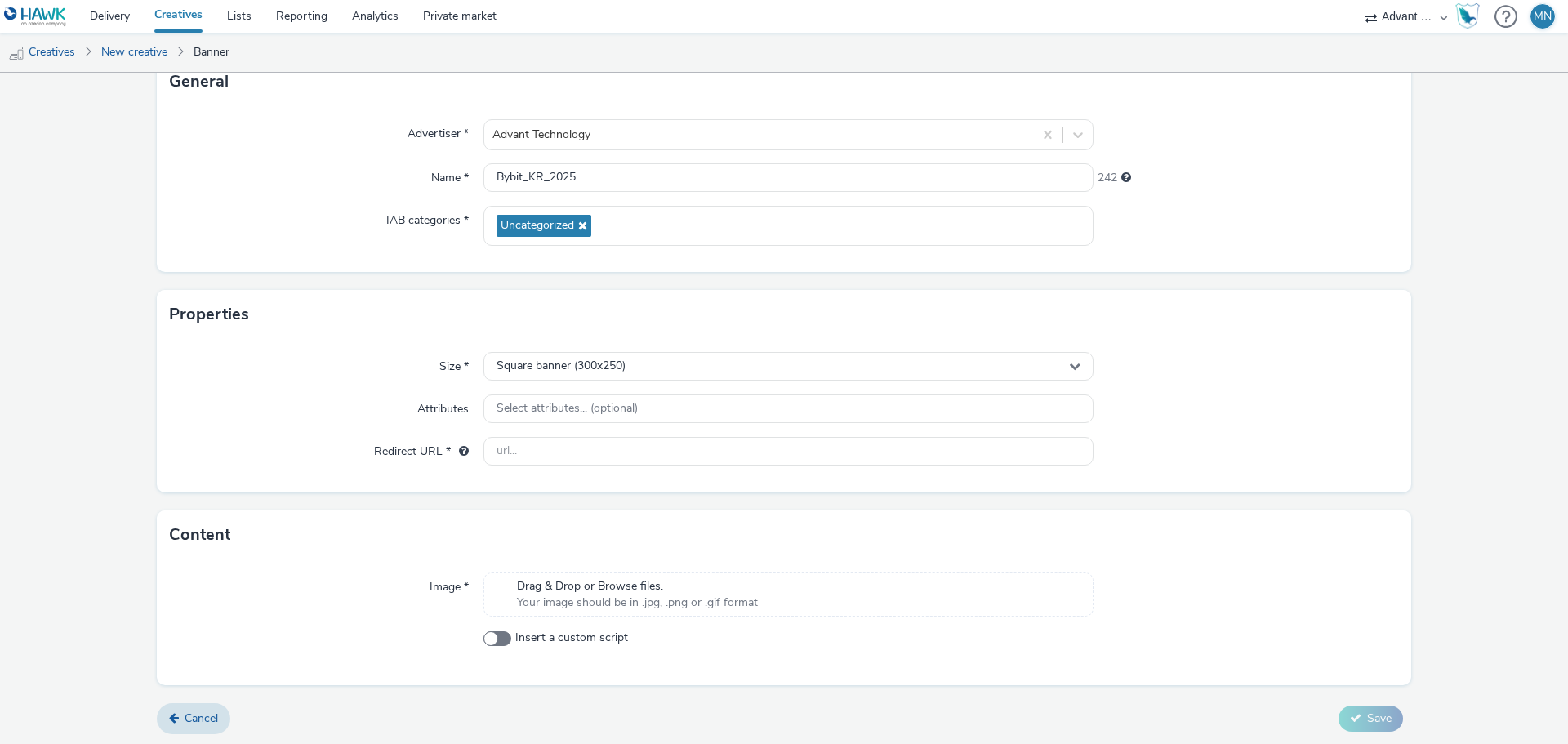
scroll to position [118, 0]
click at [613, 450] on input "text" at bounding box center [788, 448] width 611 height 28
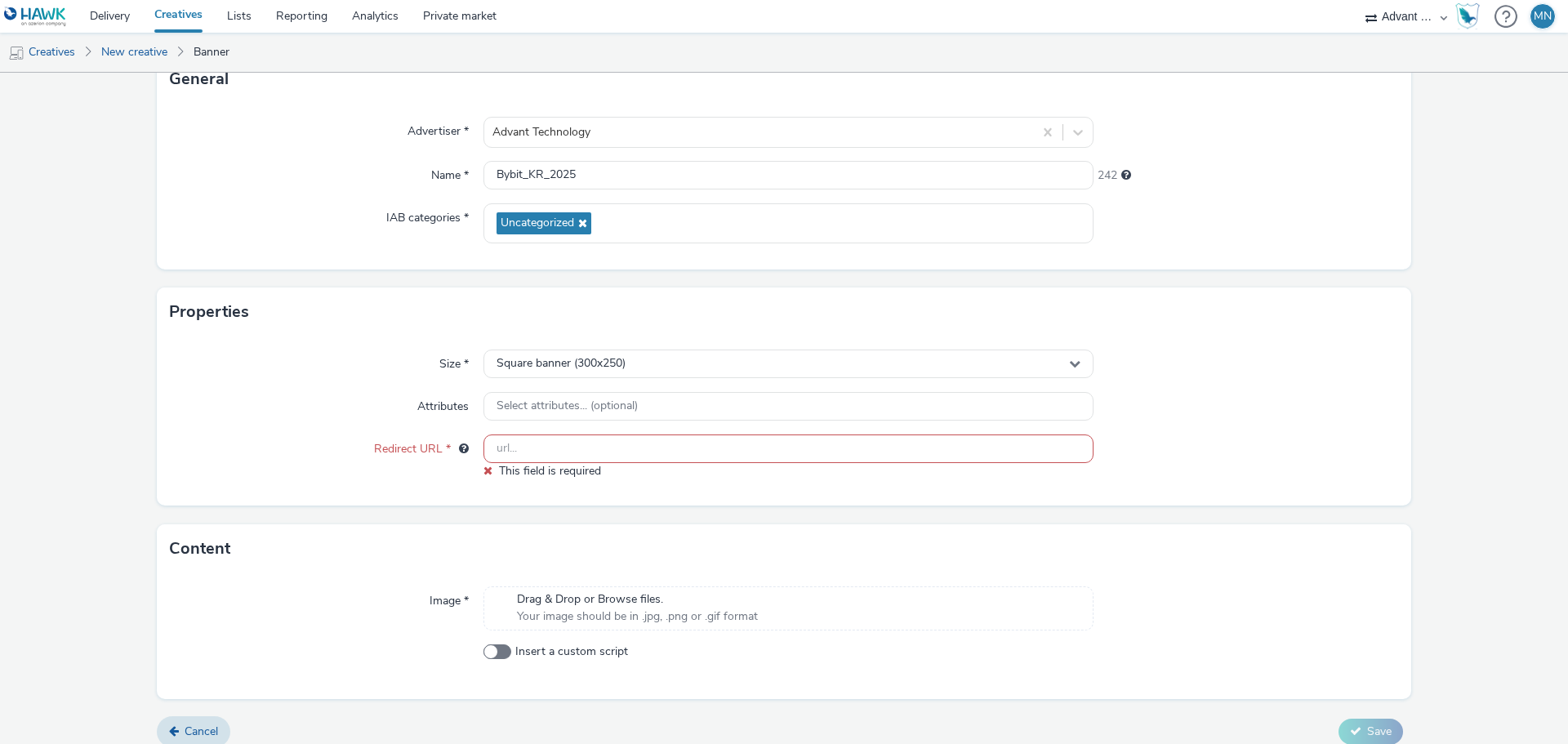
click at [574, 445] on input "text" at bounding box center [788, 448] width 611 height 28
paste input "[URL][DOMAIN_NAME]"
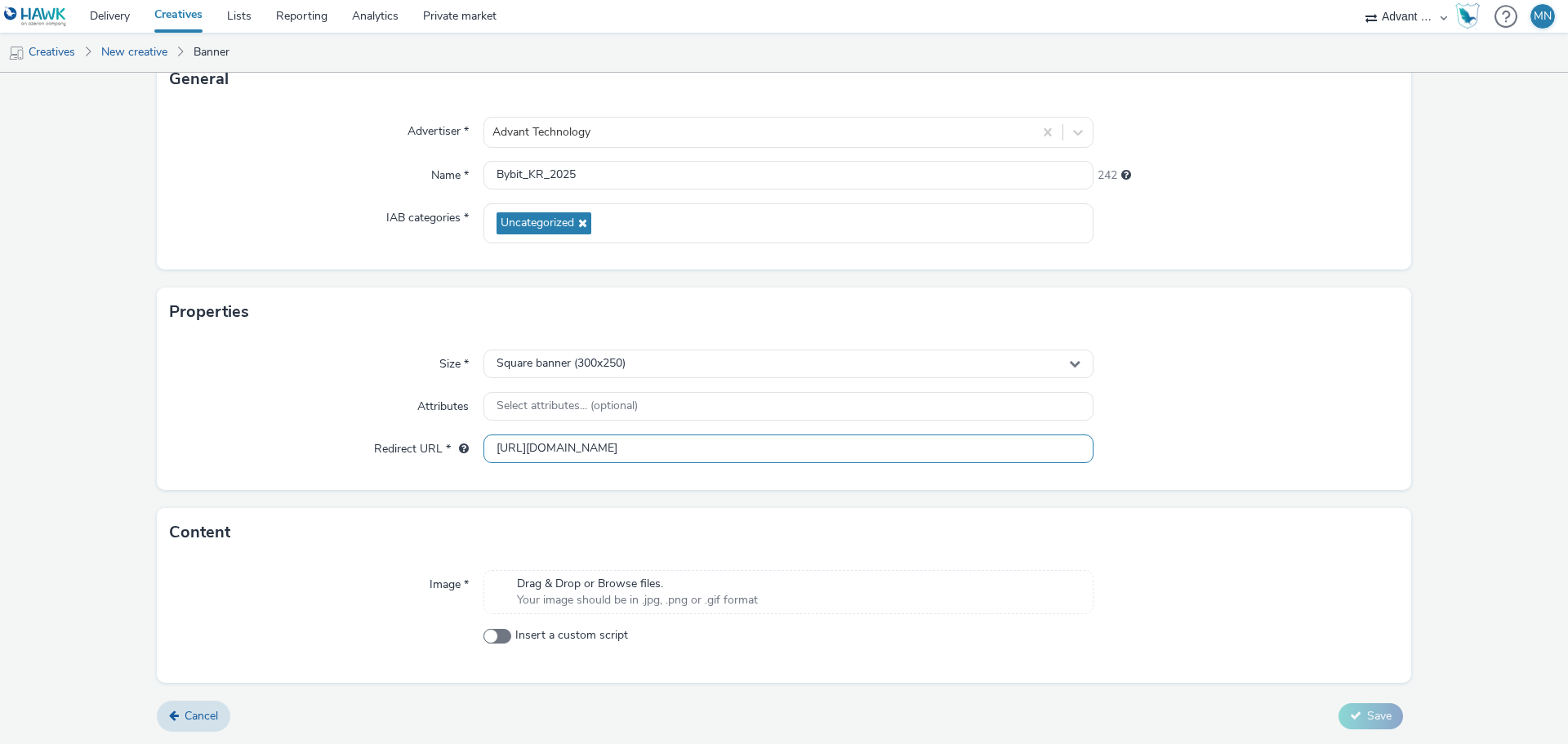
type input "[URL][DOMAIN_NAME]"
click at [909, 544] on div "Content" at bounding box center [784, 532] width 1254 height 49
click at [596, 587] on span "Drag & Drop or Browse files." at bounding box center [638, 584] width 241 height 17
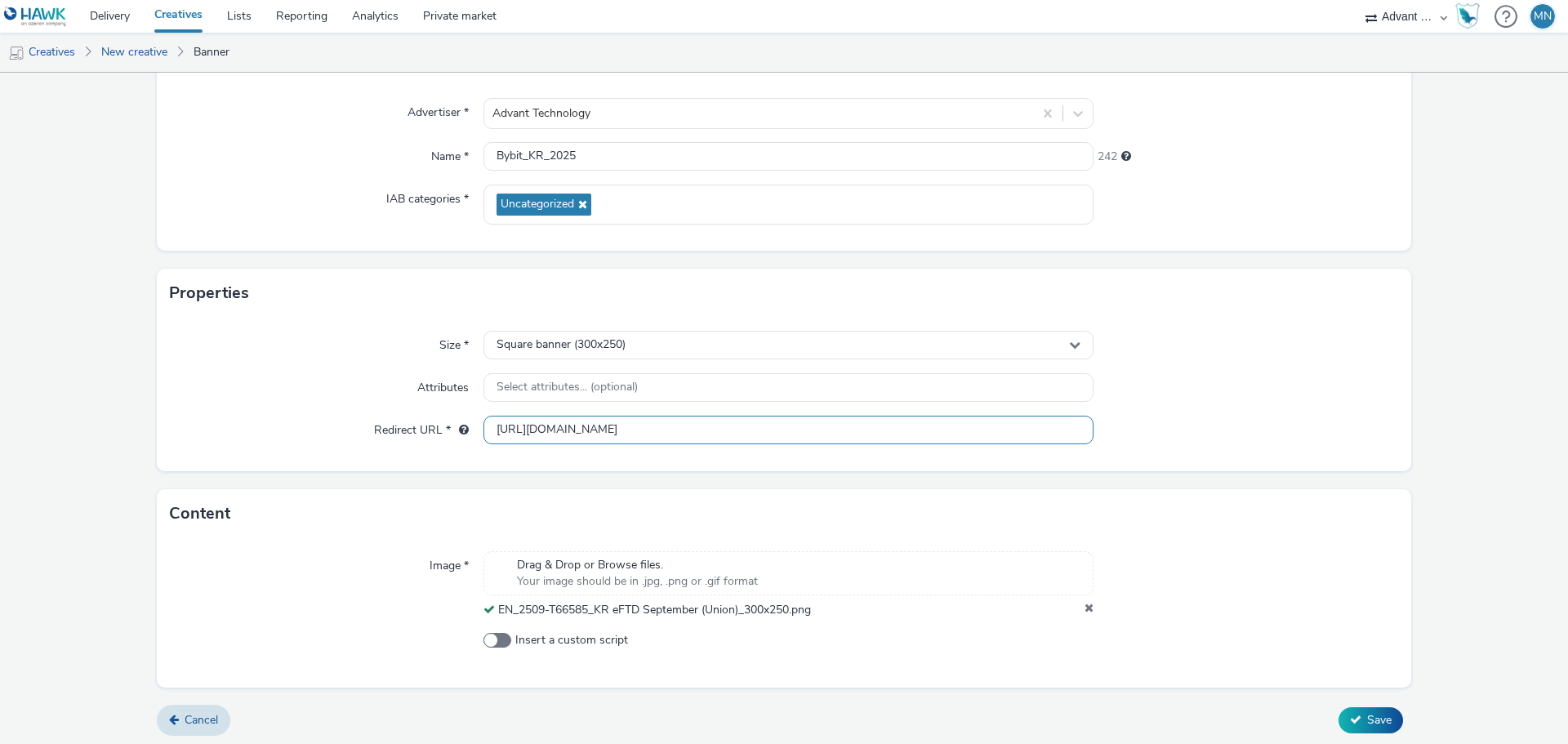
scroll to position [140, 0]
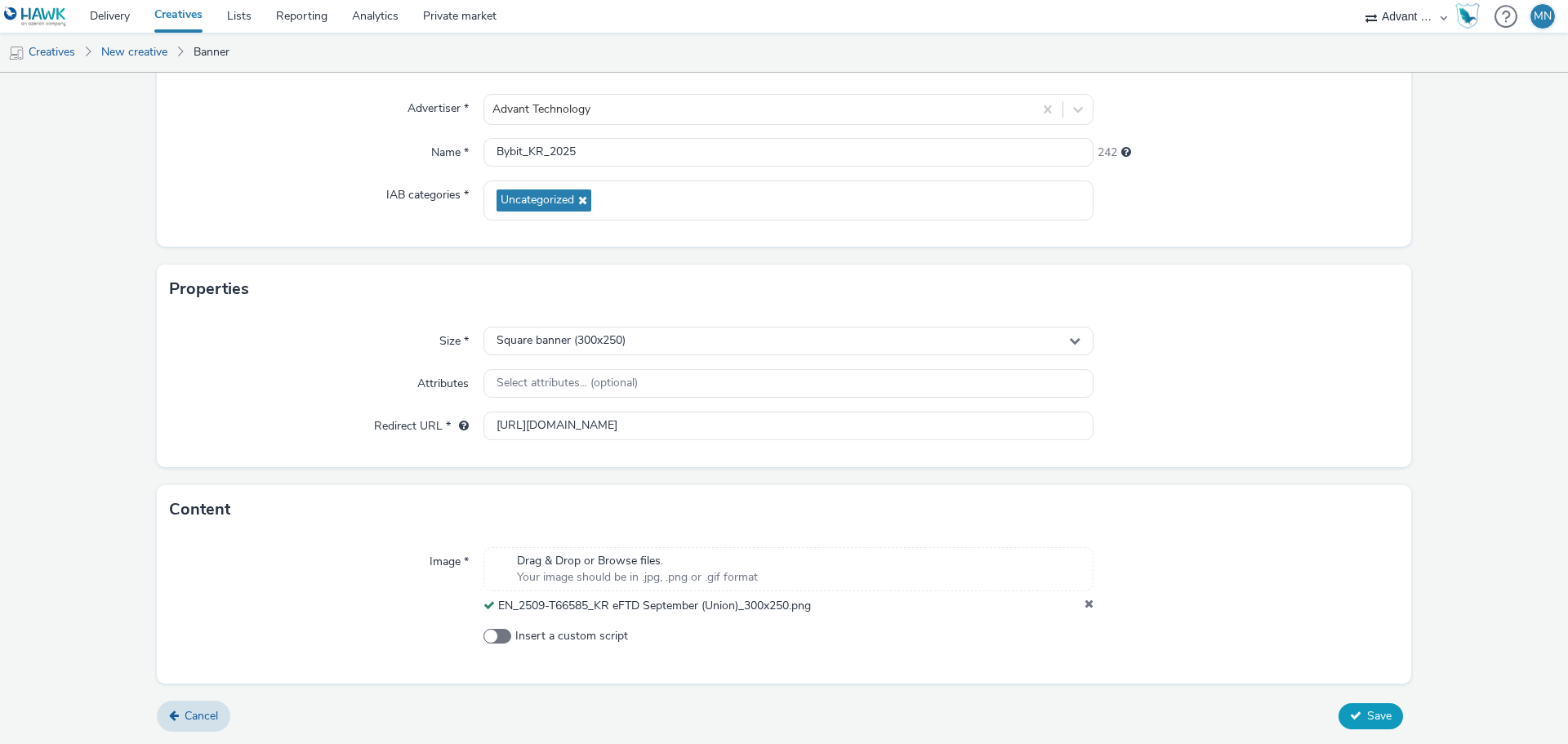
click at [1350, 710] on icon at bounding box center [1356, 716] width 12 height 12
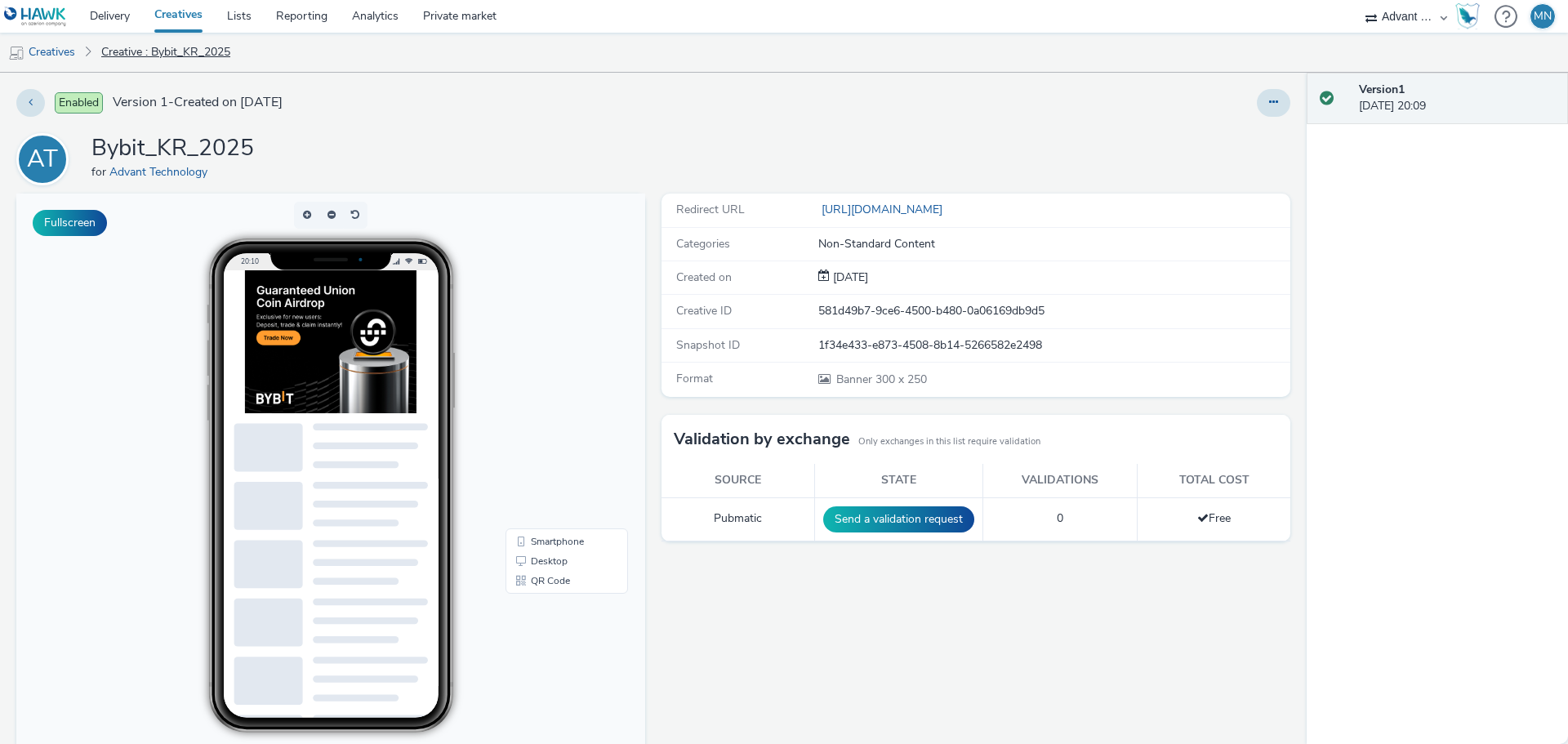
click at [148, 50] on link "Creative : Bybit_KR_2025" at bounding box center [166, 52] width 145 height 39
click at [62, 51] on link "Creatives" at bounding box center [41, 52] width 83 height 39
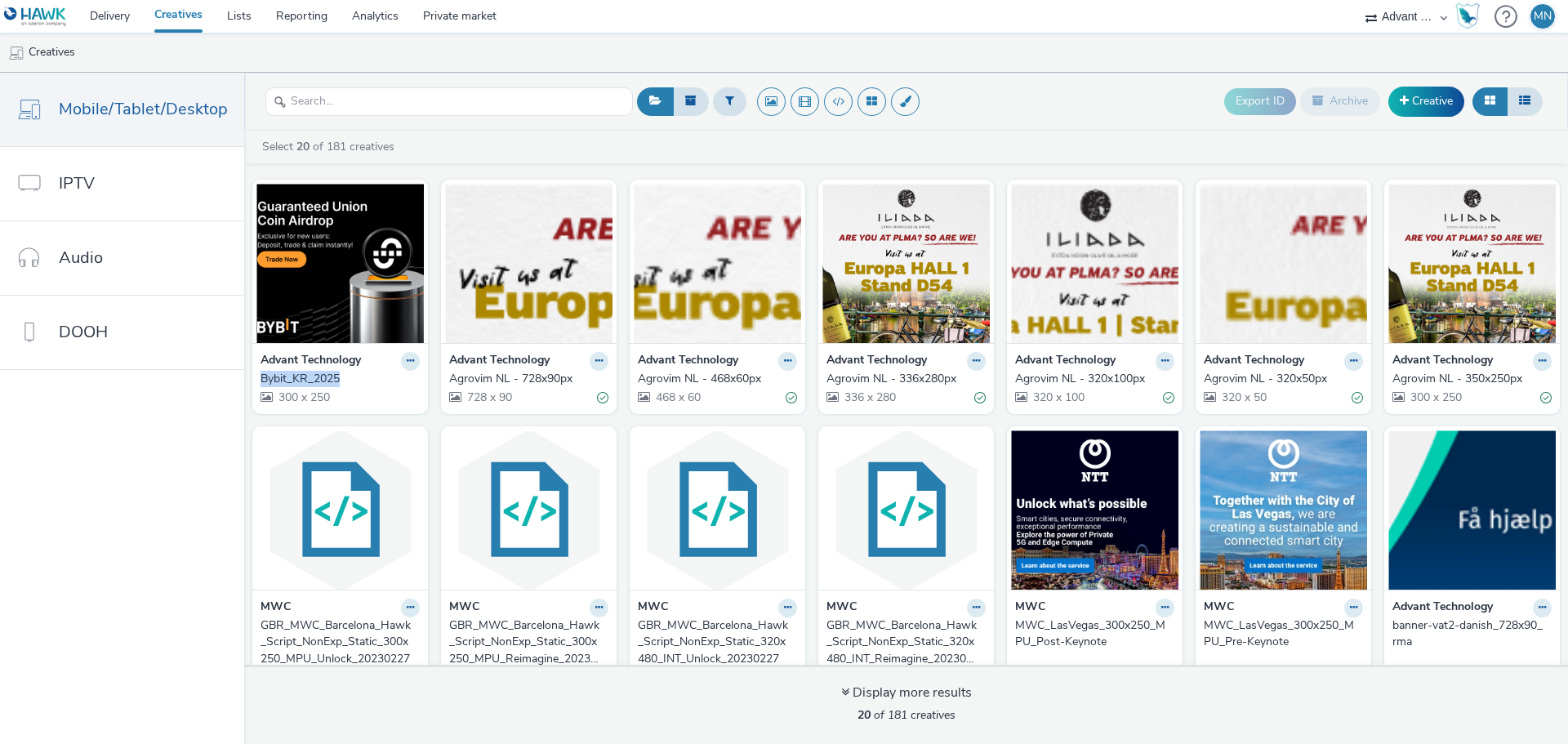
drag, startPoint x: 249, startPoint y: 376, endPoint x: 350, endPoint y: 377, distance: 101.0
click at [350, 377] on div "Advant Technology Bybit_KR_[PHONE_NUMBER]" at bounding box center [340, 378] width 175 height 72
copy div "Bybit_KR_2025"
click at [1430, 106] on link "Creative" at bounding box center [1427, 101] width 76 height 29
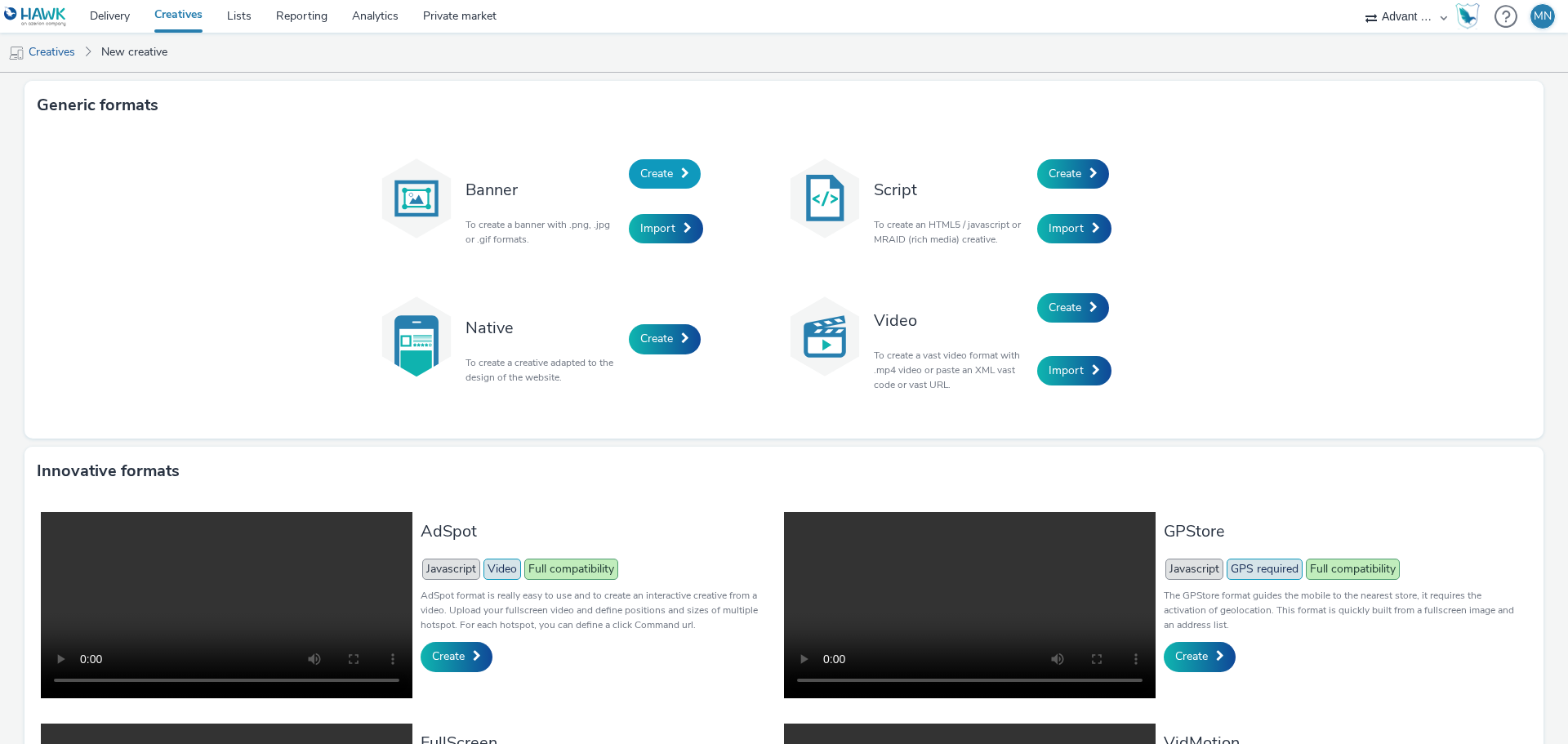
click at [648, 175] on span "Create" at bounding box center [656, 174] width 32 height 16
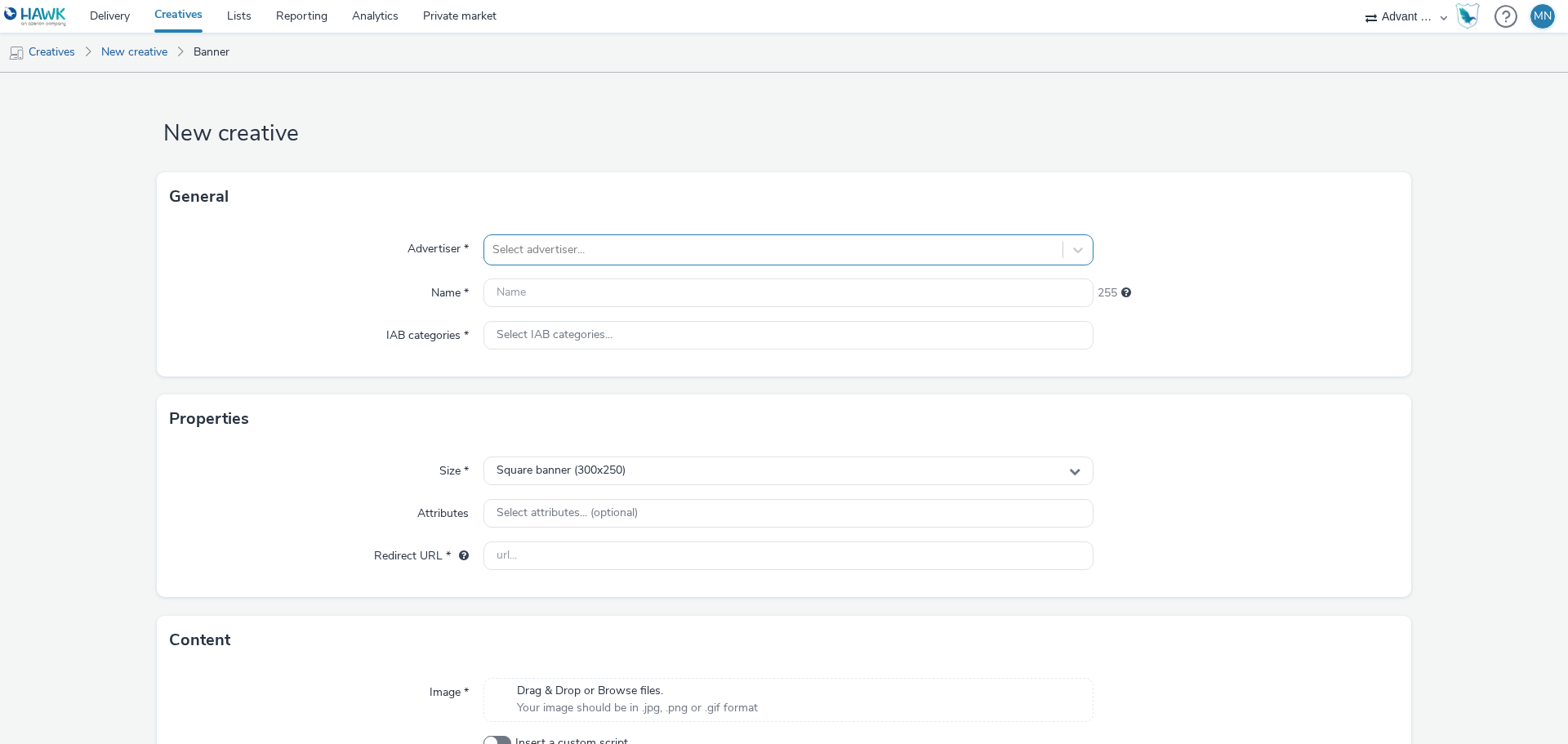
click at [612, 247] on div at bounding box center [773, 250] width 562 height 20
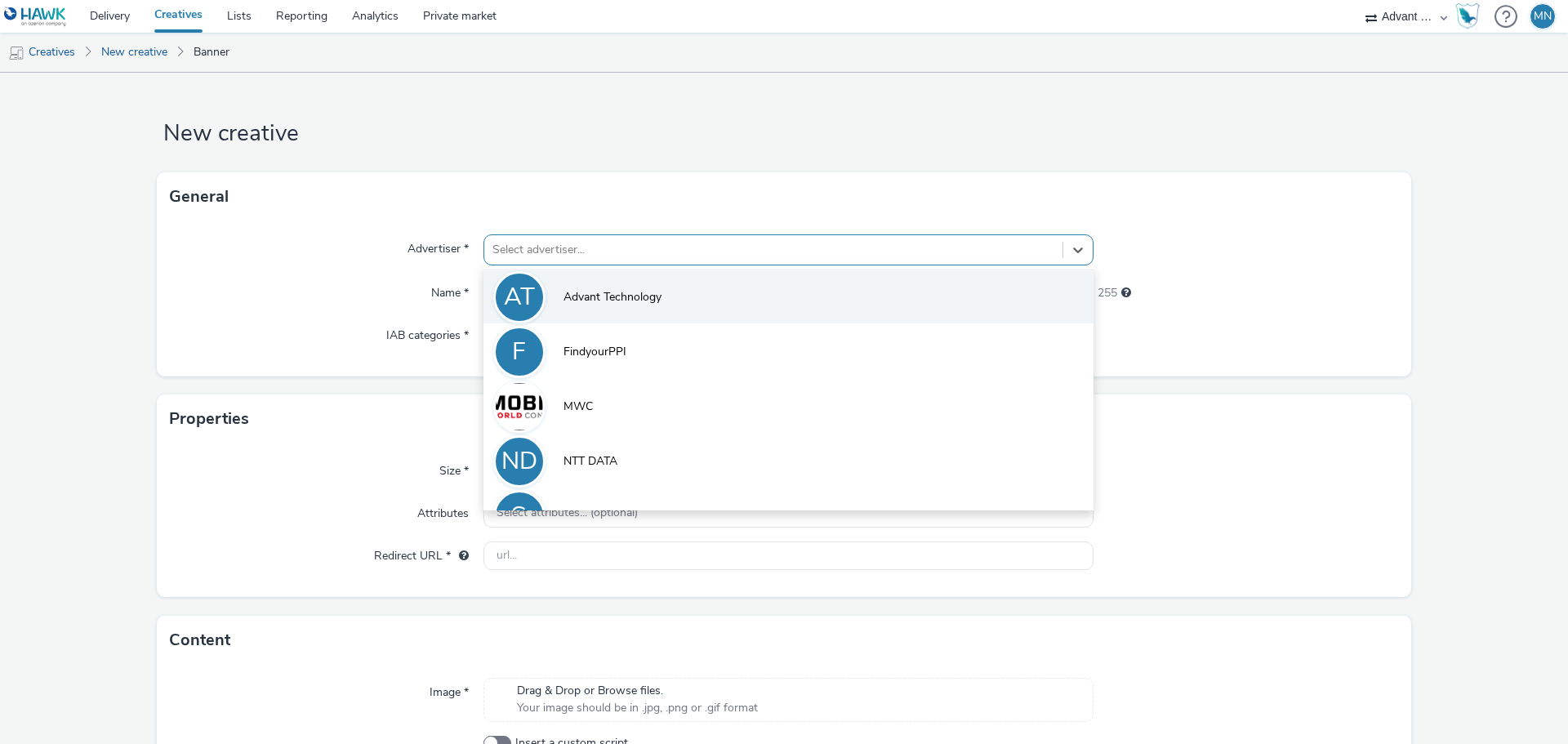
click at [617, 281] on li "AT Advant Technology" at bounding box center [788, 296] width 611 height 55
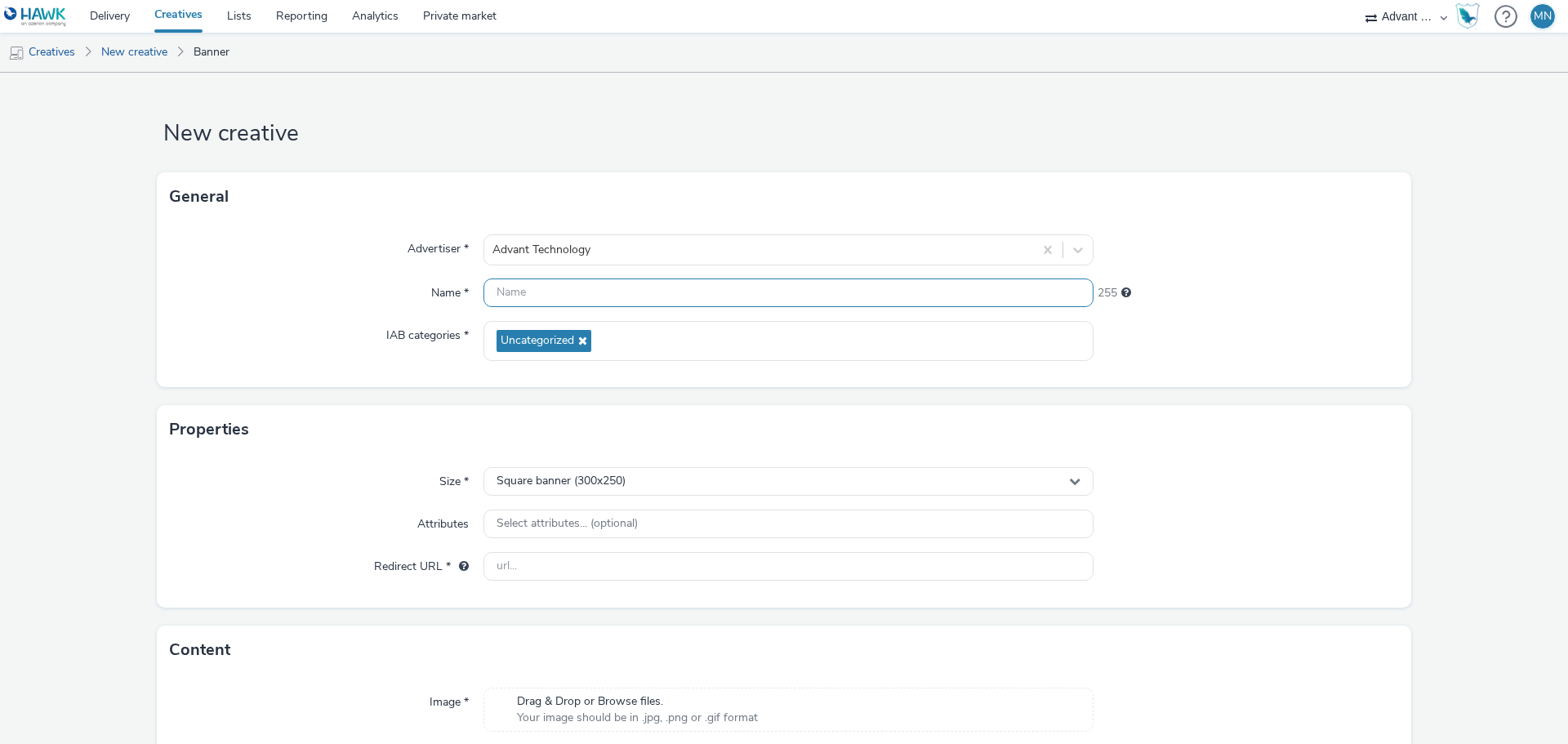
click at [618, 292] on input "text" at bounding box center [788, 292] width 611 height 28
paste input "Bybit_KR_2025"
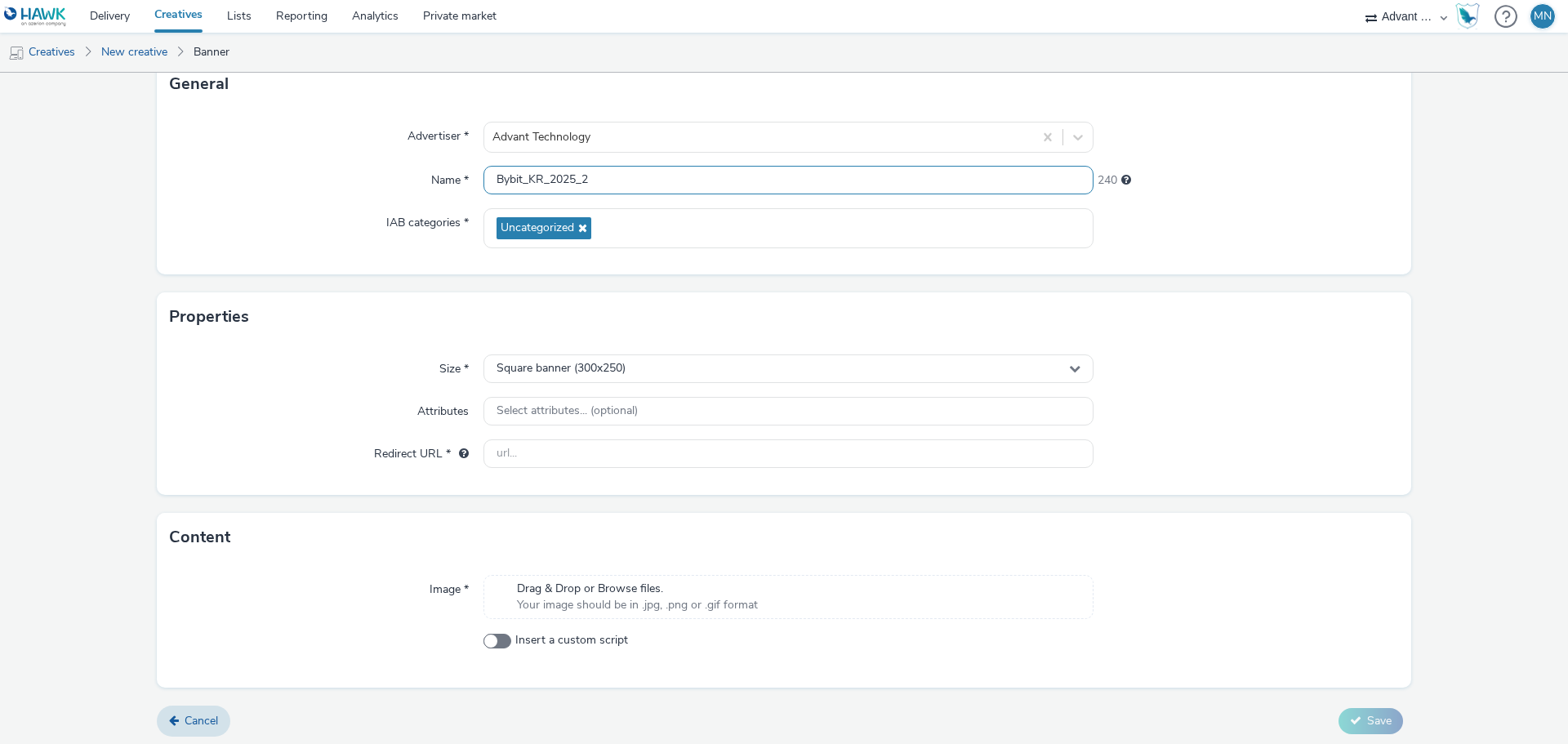
scroll to position [118, 0]
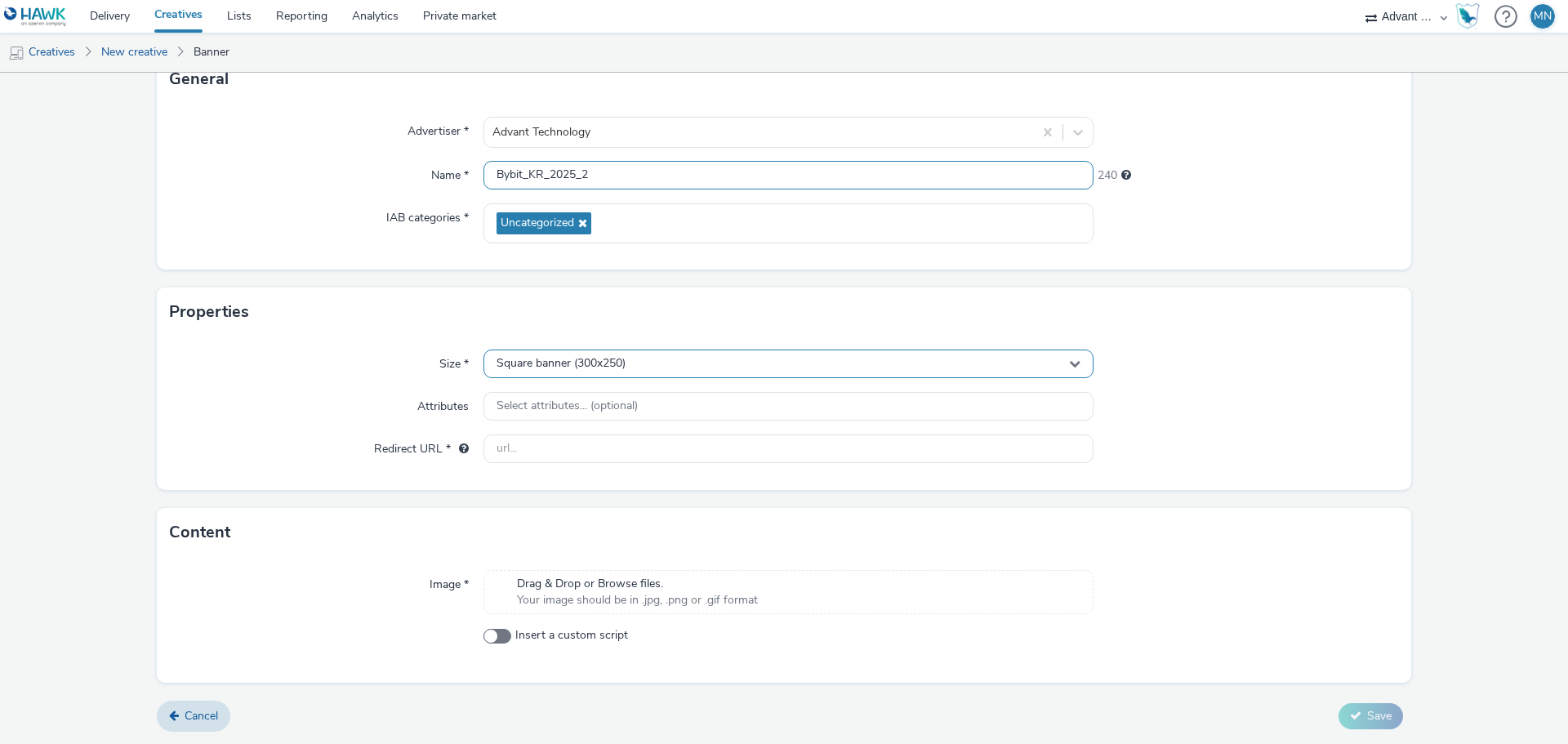
type input "Bybit_KR_2025_2"
click at [628, 372] on div "Square banner (300x250)" at bounding box center [788, 364] width 611 height 28
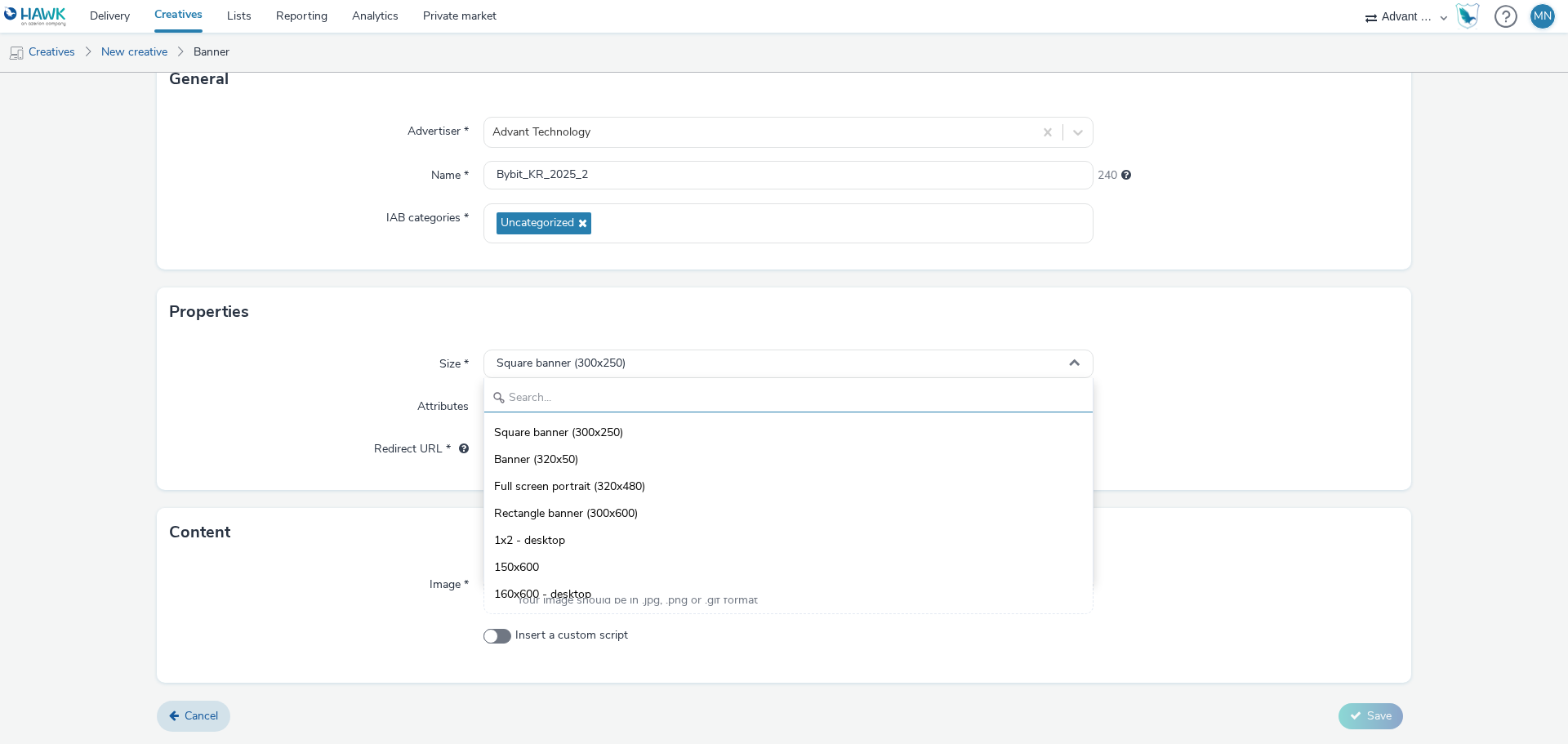
click at [620, 395] on input "text" at bounding box center [788, 398] width 609 height 28
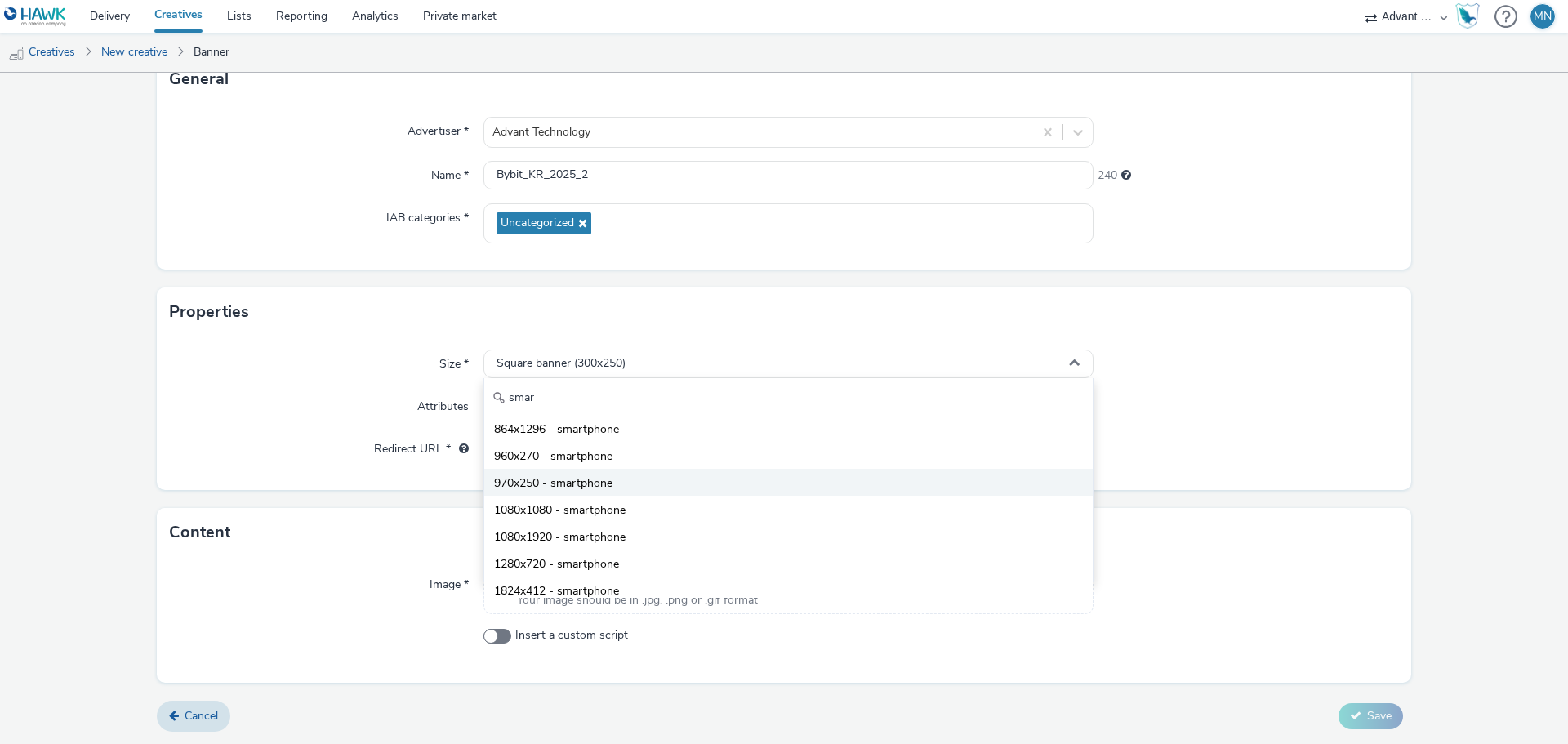
type input "smar"
click at [683, 488] on li "970x250 - smartphone" at bounding box center [788, 482] width 609 height 27
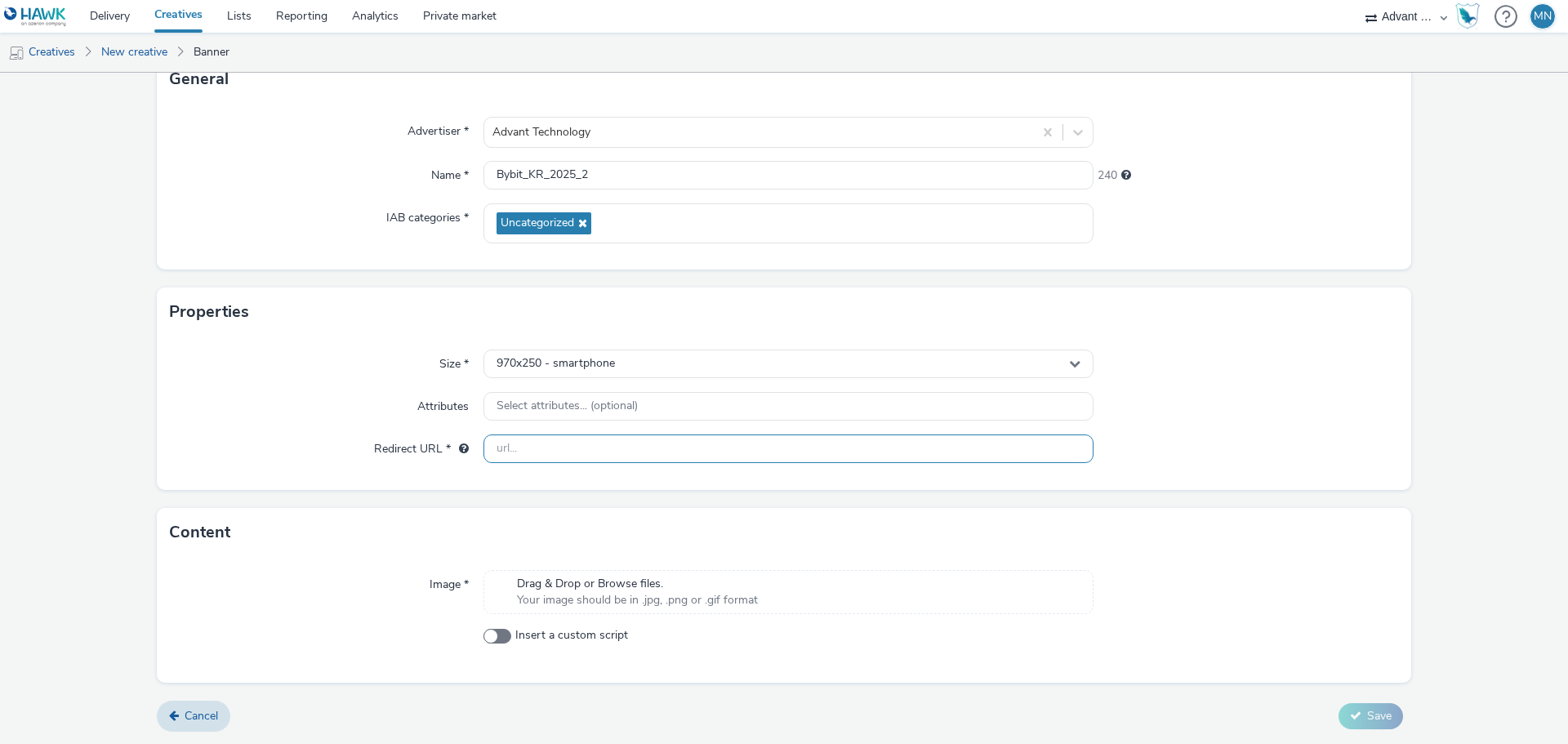
click at [667, 447] on input "text" at bounding box center [788, 448] width 611 height 28
type input "[URL][DOMAIN_NAME]"
click at [901, 594] on div "Drag & Drop or Browse files. Your image should be in .jpg, .png or .gif format" at bounding box center [788, 592] width 611 height 44
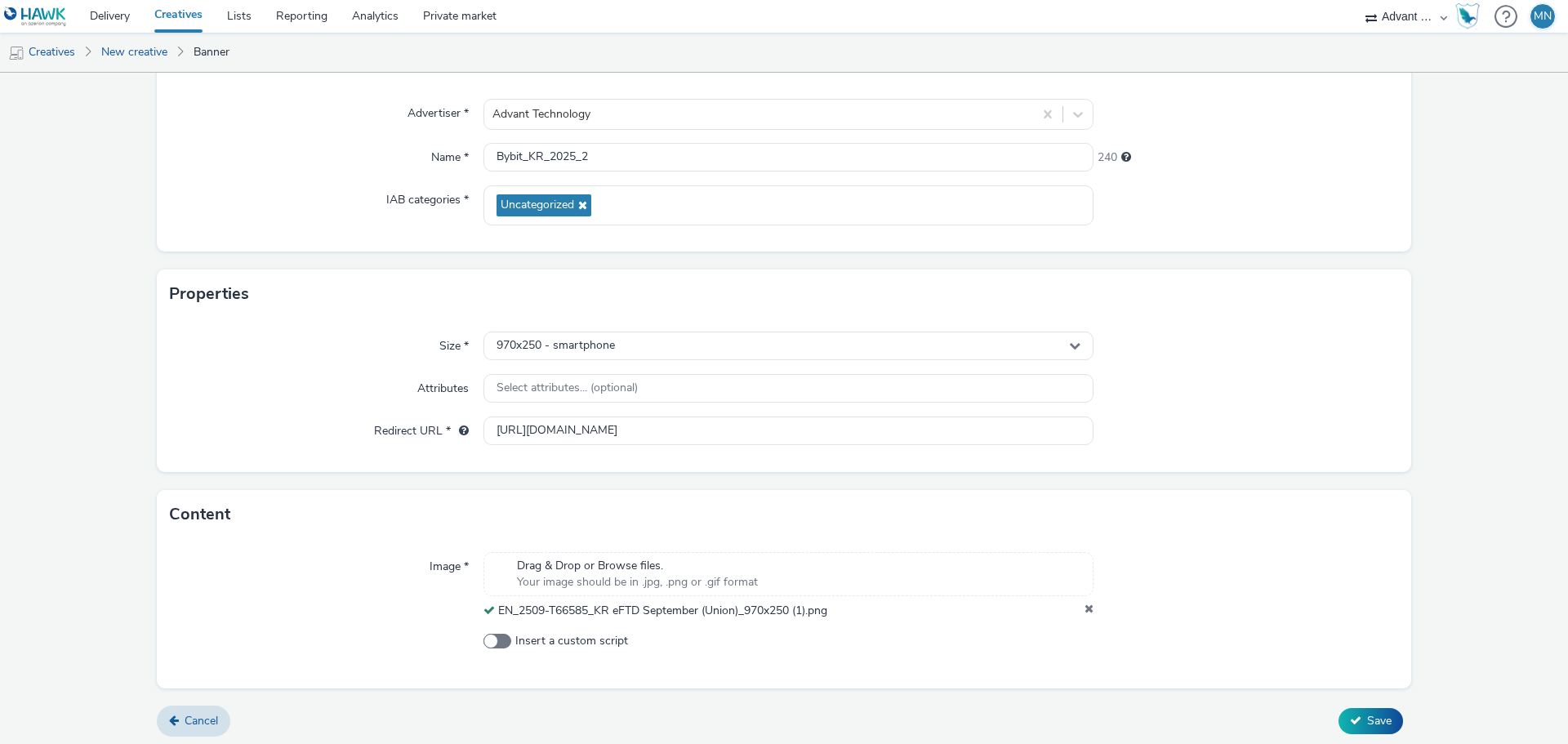
scroll to position [140, 0]
click at [1354, 715] on button "Save" at bounding box center [1371, 717] width 65 height 26
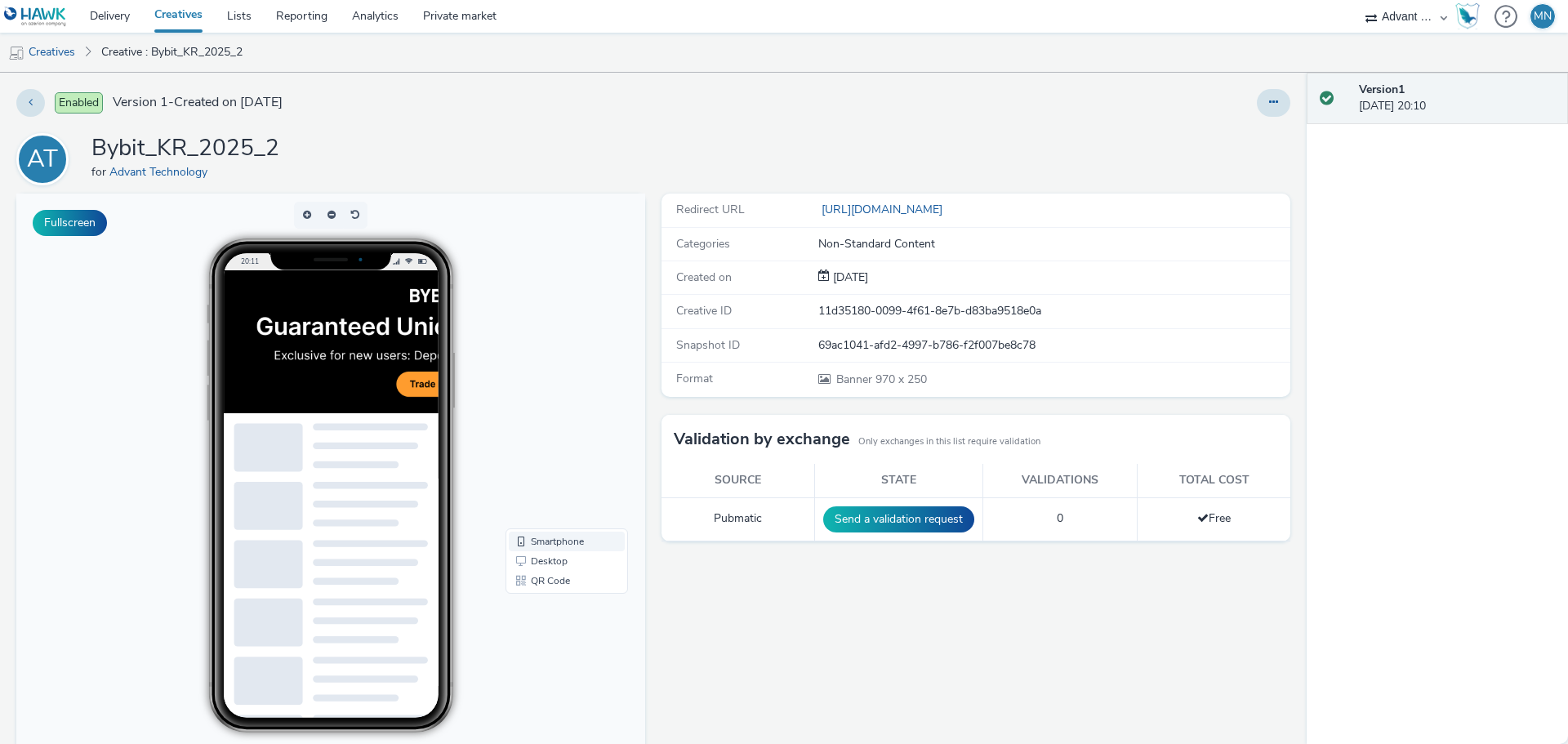
click at [548, 537] on link "Smartphone" at bounding box center [566, 542] width 116 height 20
click at [552, 538] on link "Smartphone" at bounding box center [566, 542] width 116 height 20
click at [151, 54] on link "Creative : Bybit_KR_2025_2" at bounding box center [172, 52] width 158 height 39
click at [65, 50] on link "Creatives" at bounding box center [41, 52] width 83 height 39
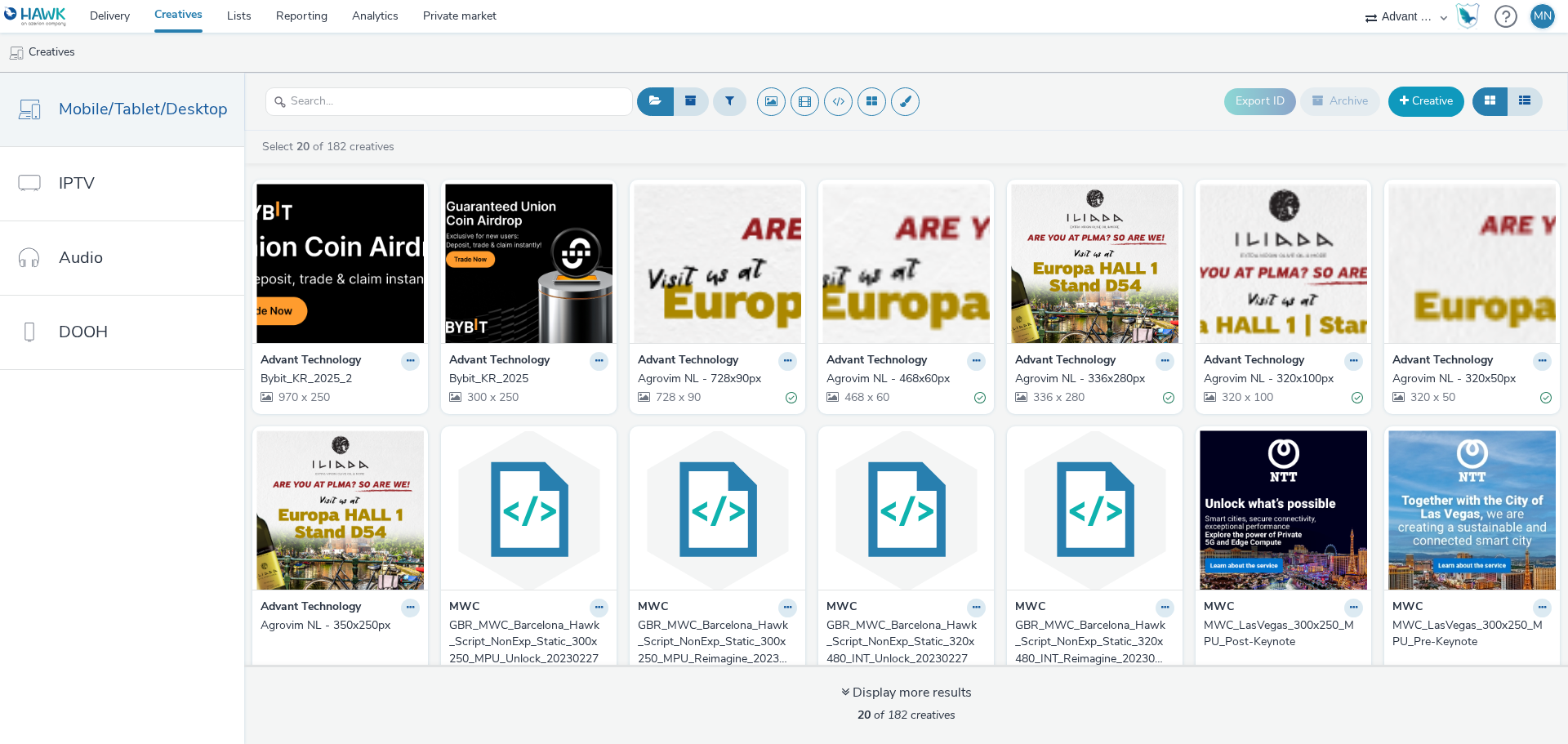
click at [1414, 105] on link "Creative" at bounding box center [1427, 101] width 76 height 29
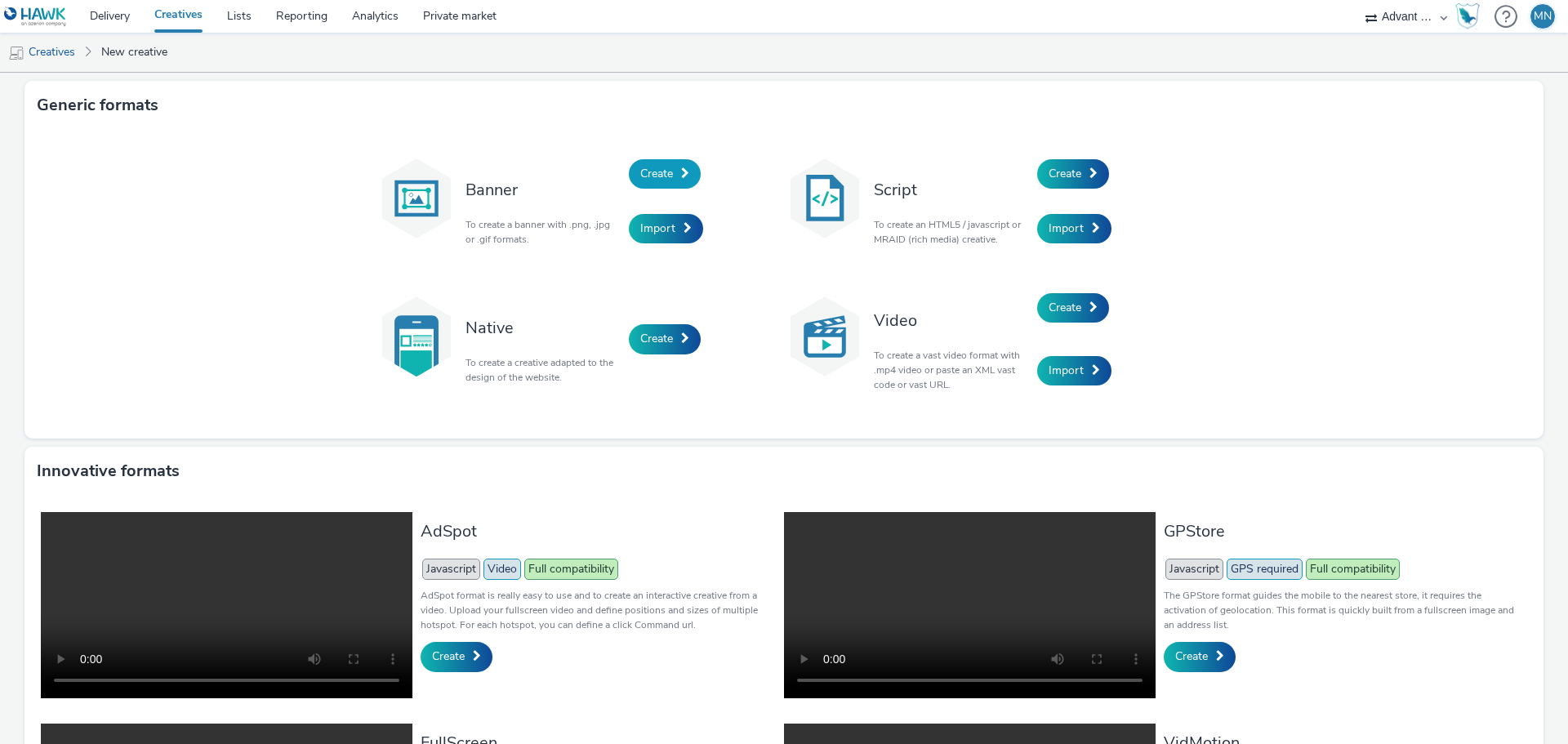
click at [663, 170] on span "Create" at bounding box center [656, 174] width 32 height 16
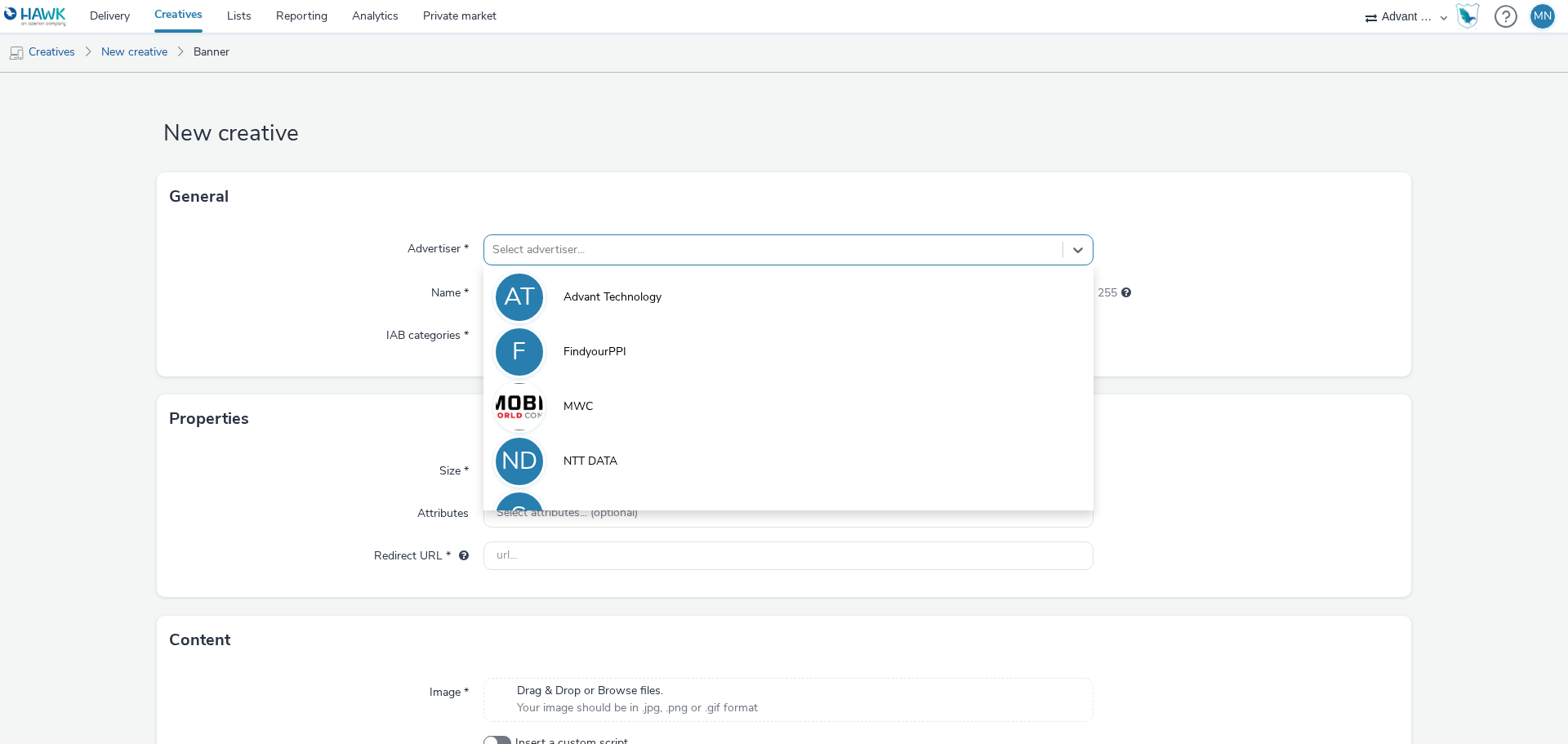
click at [584, 253] on div at bounding box center [773, 250] width 562 height 20
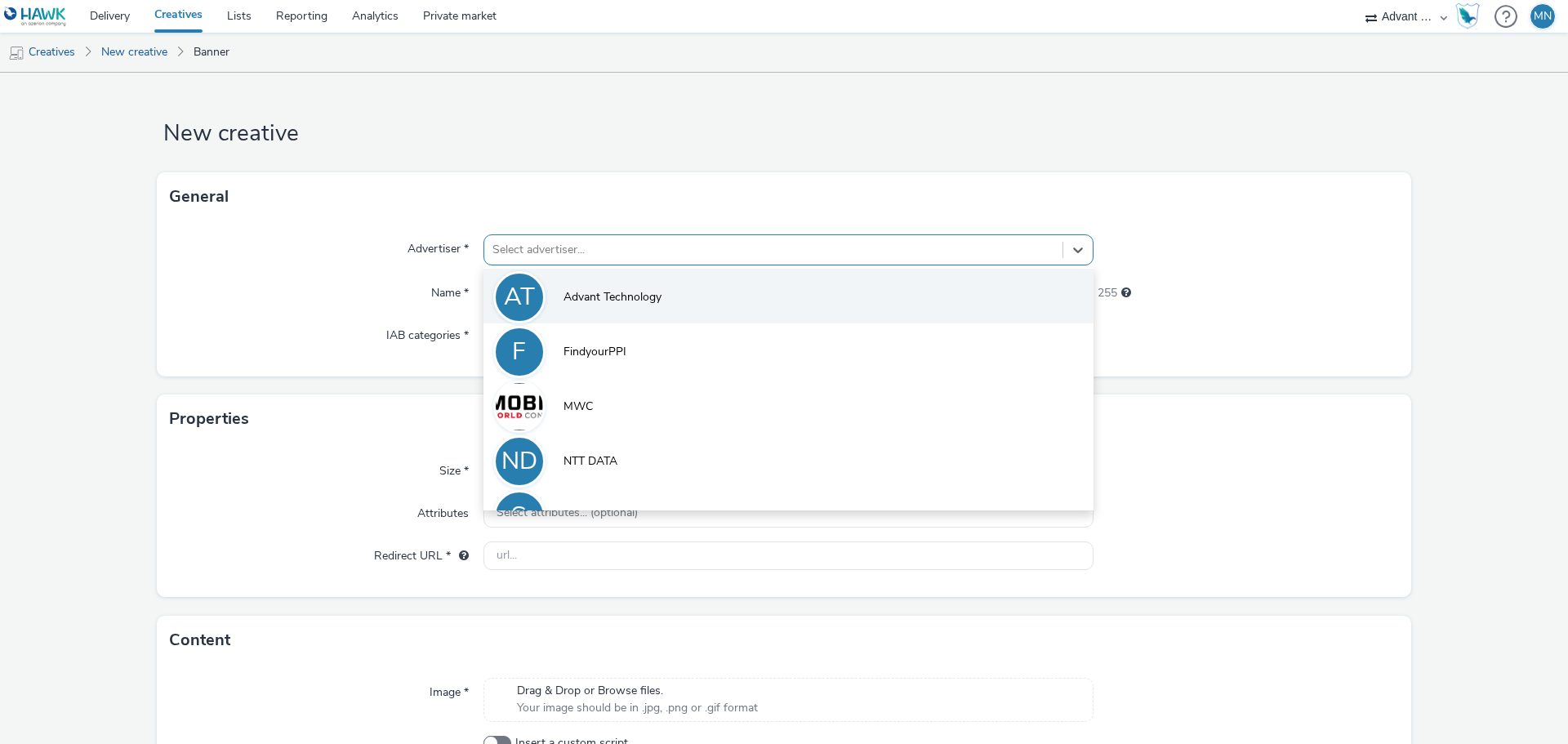
click at [612, 294] on span "Advant Technology" at bounding box center [612, 297] width 98 height 17
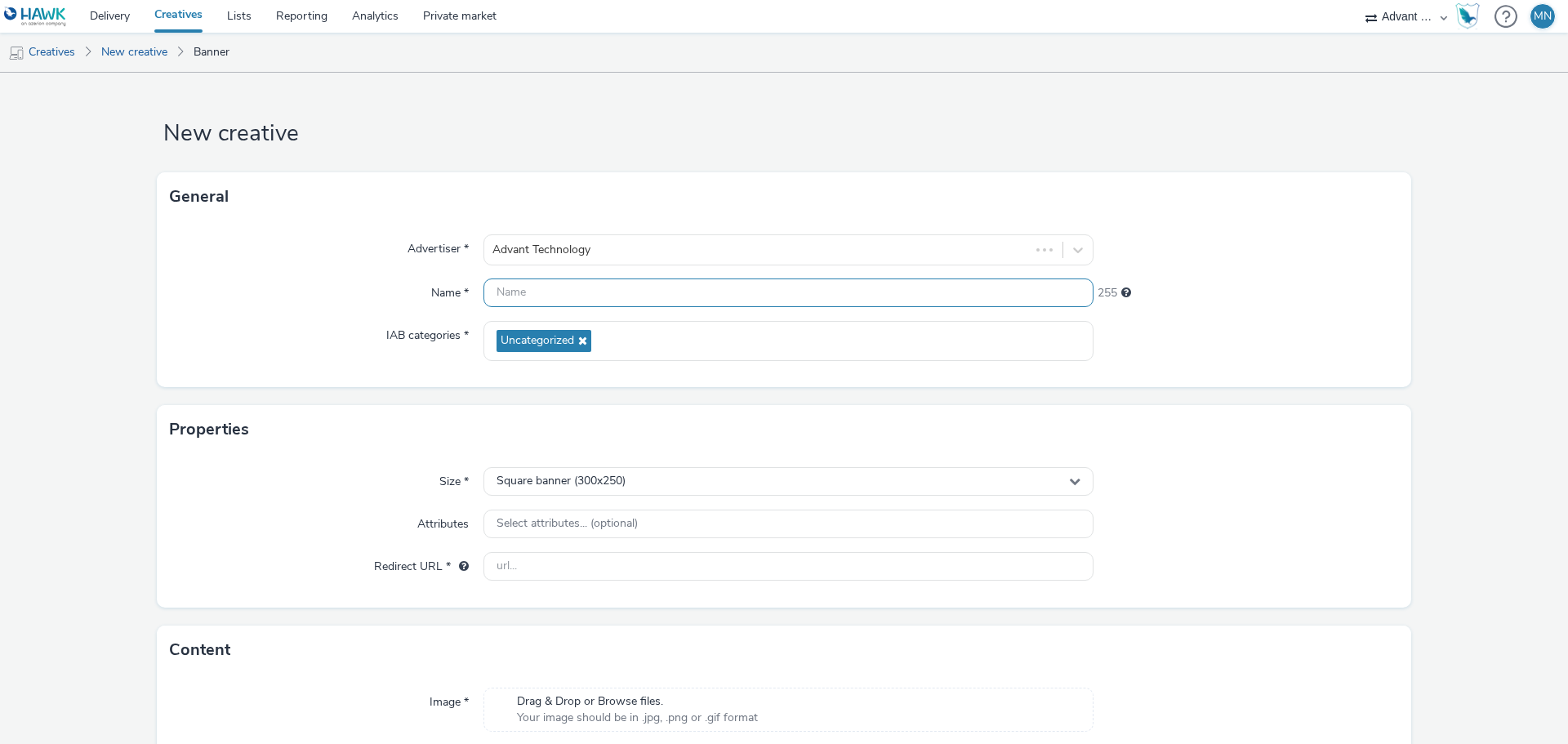
click at [611, 293] on input "text" at bounding box center [788, 292] width 611 height 28
paste input "Bybit_KR_2025"
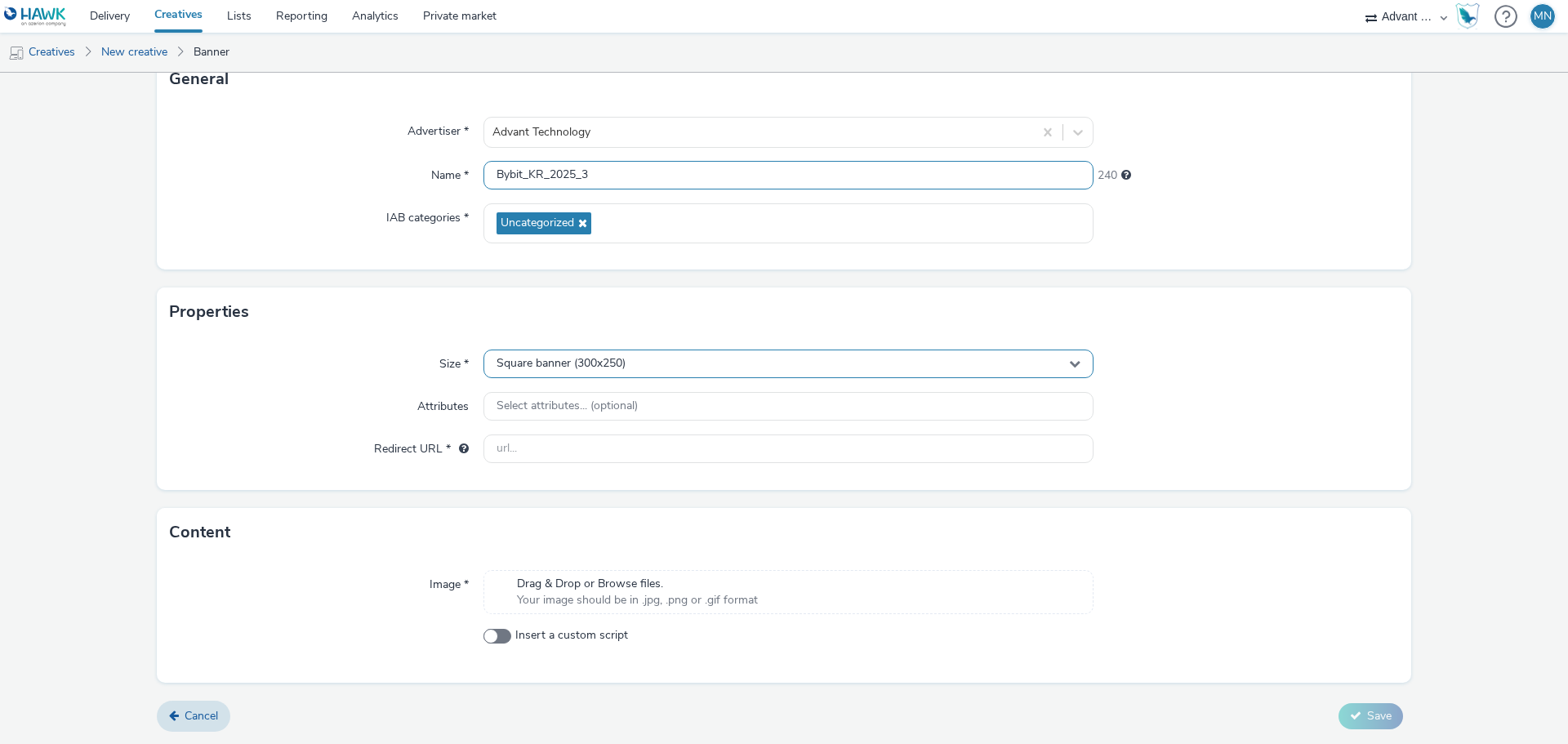
type input "Bybit_KR_2025_3"
click at [655, 356] on div "Square banner (300x250)" at bounding box center [788, 364] width 611 height 28
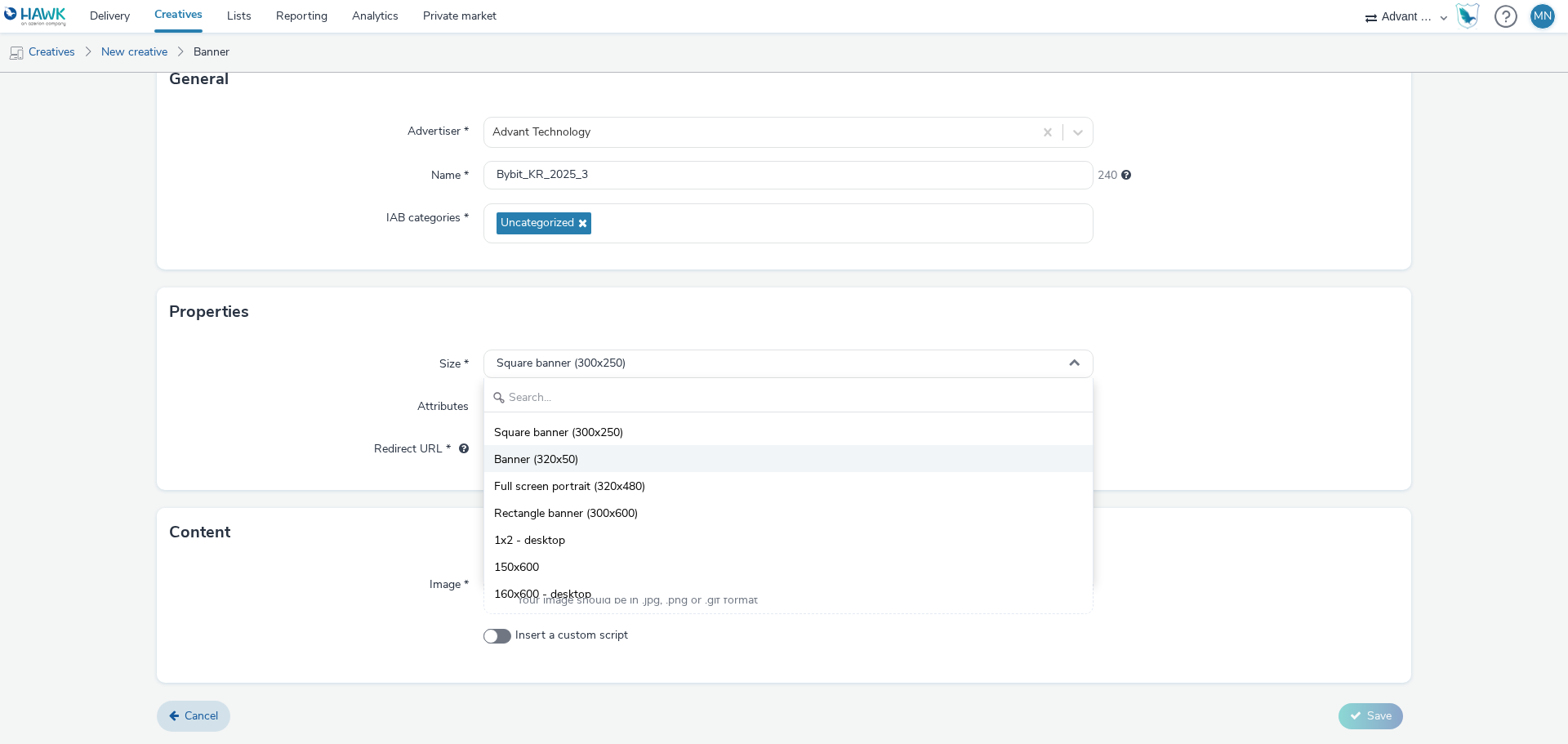
click at [673, 459] on li "Banner (320x50)" at bounding box center [788, 459] width 609 height 27
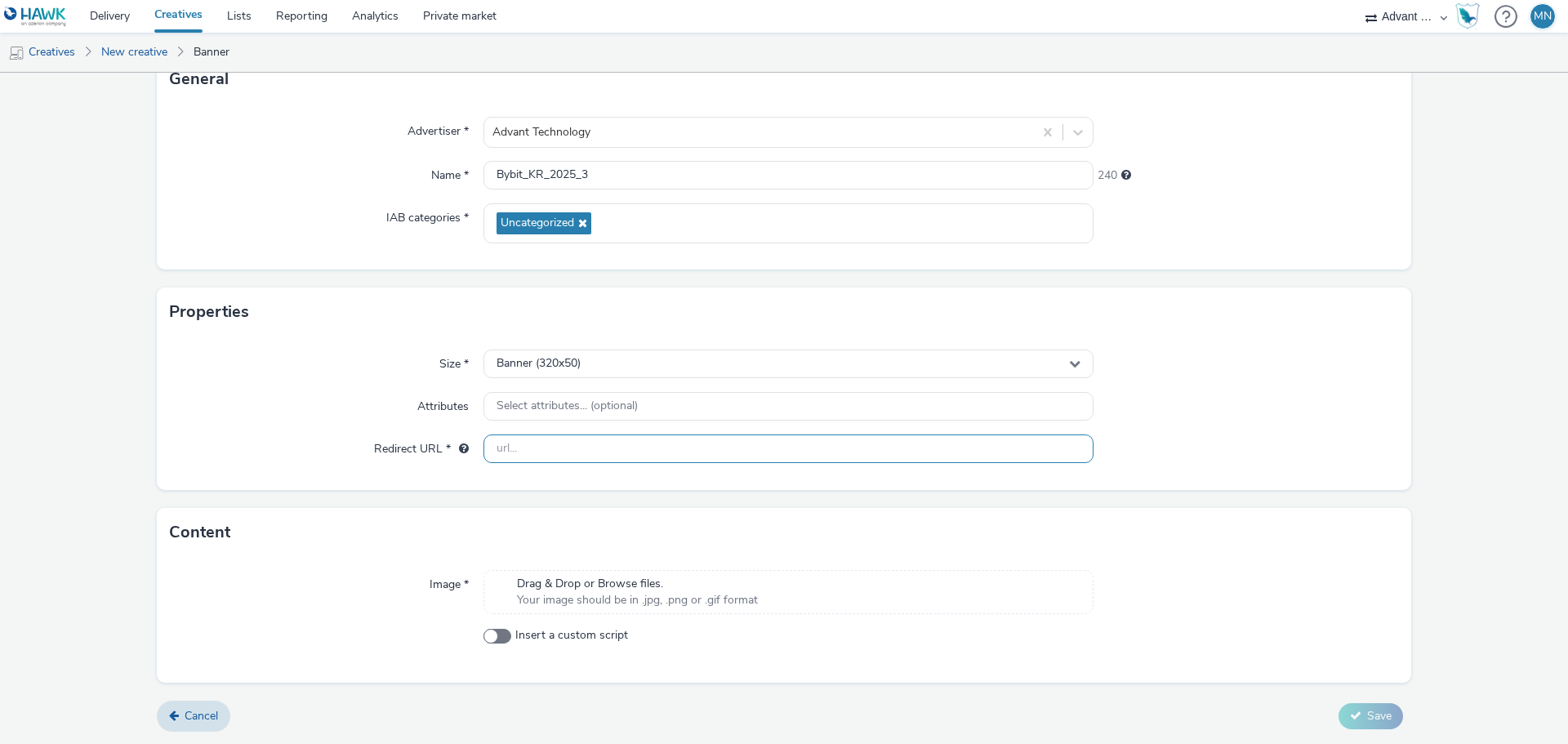
click at [669, 443] on input "text" at bounding box center [788, 448] width 611 height 28
type input "[URL][DOMAIN_NAME]"
click at [623, 591] on span "Drag & Drop or Browse files." at bounding box center [638, 584] width 241 height 17
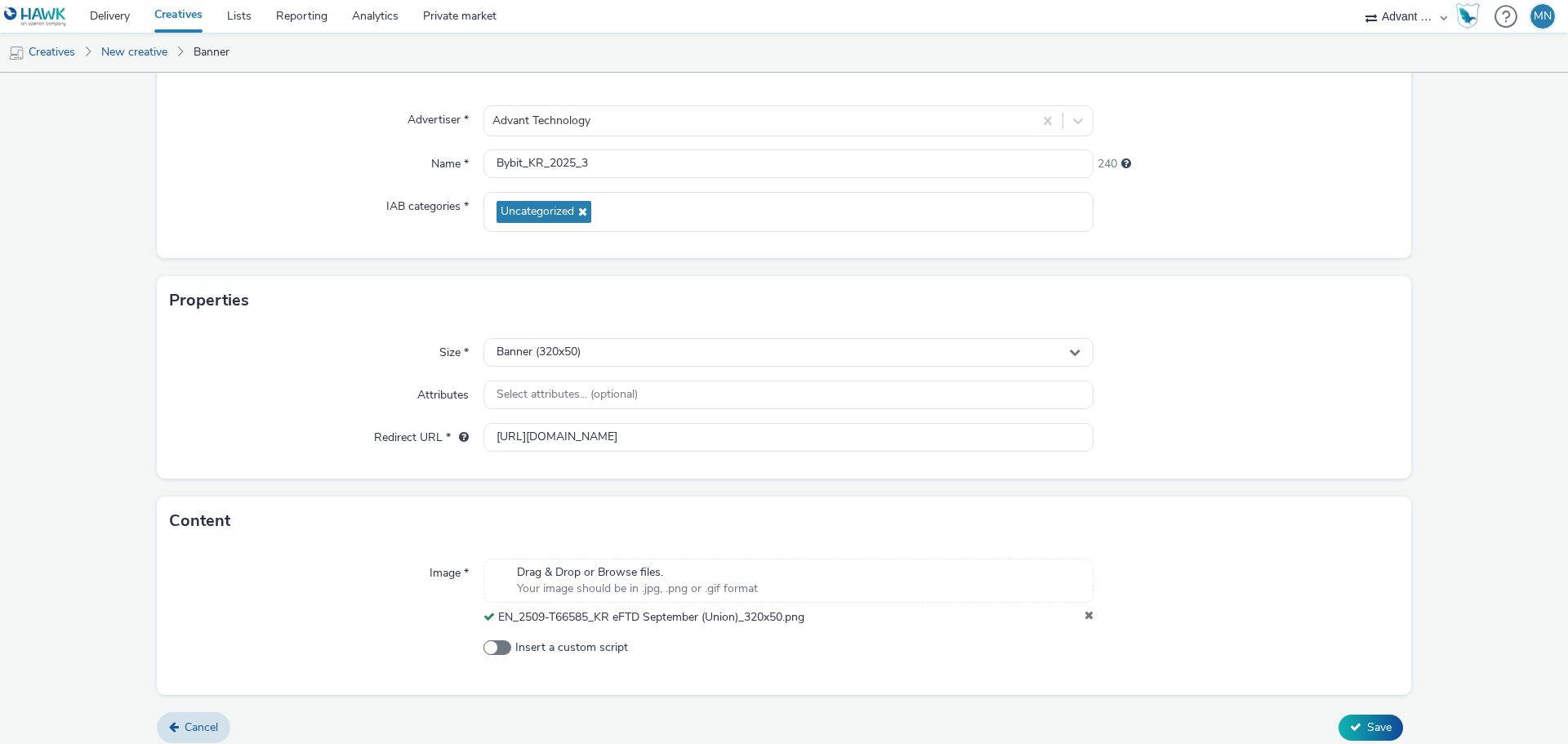
scroll to position [140, 0]
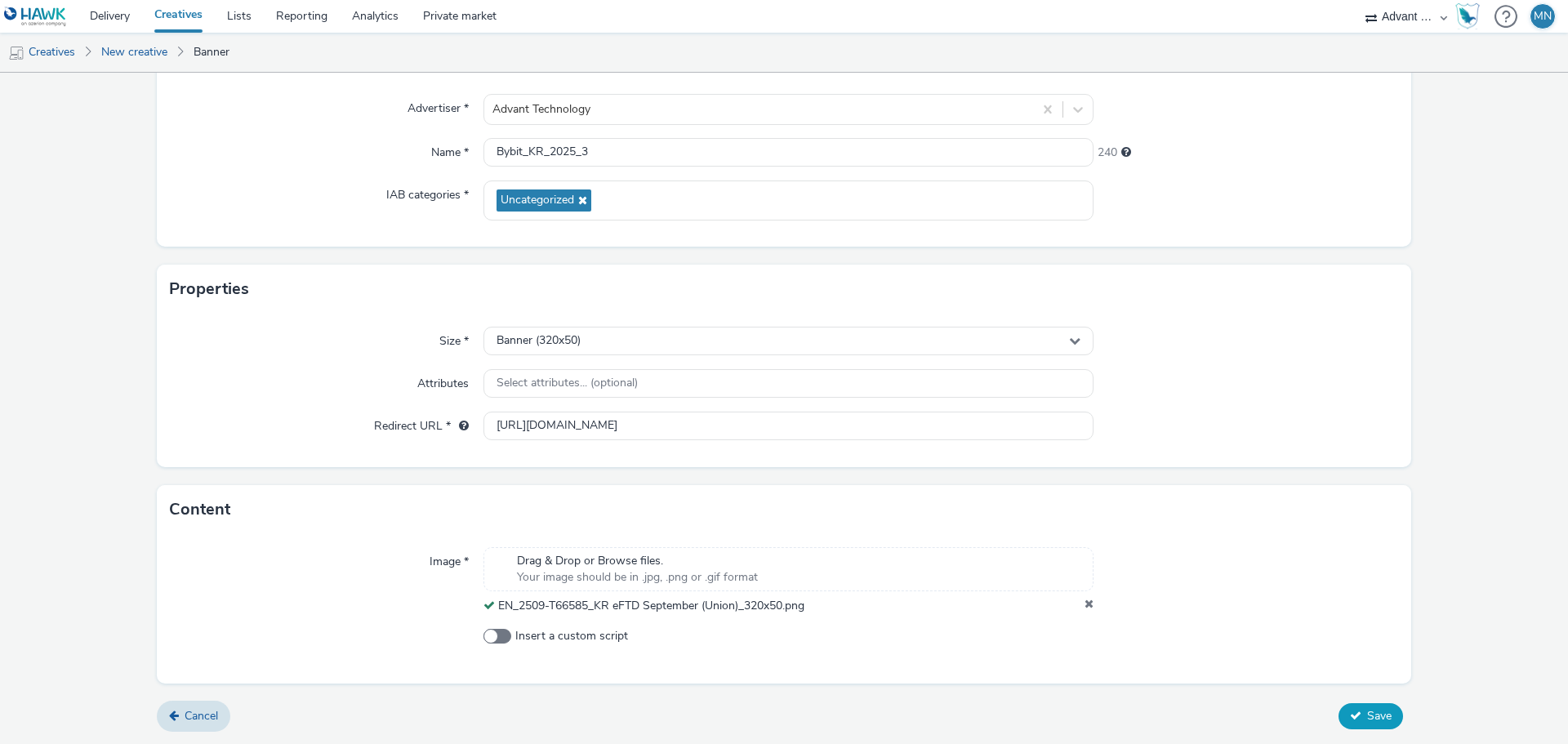
click at [1367, 716] on span "Save" at bounding box center [1379, 717] width 24 height 16
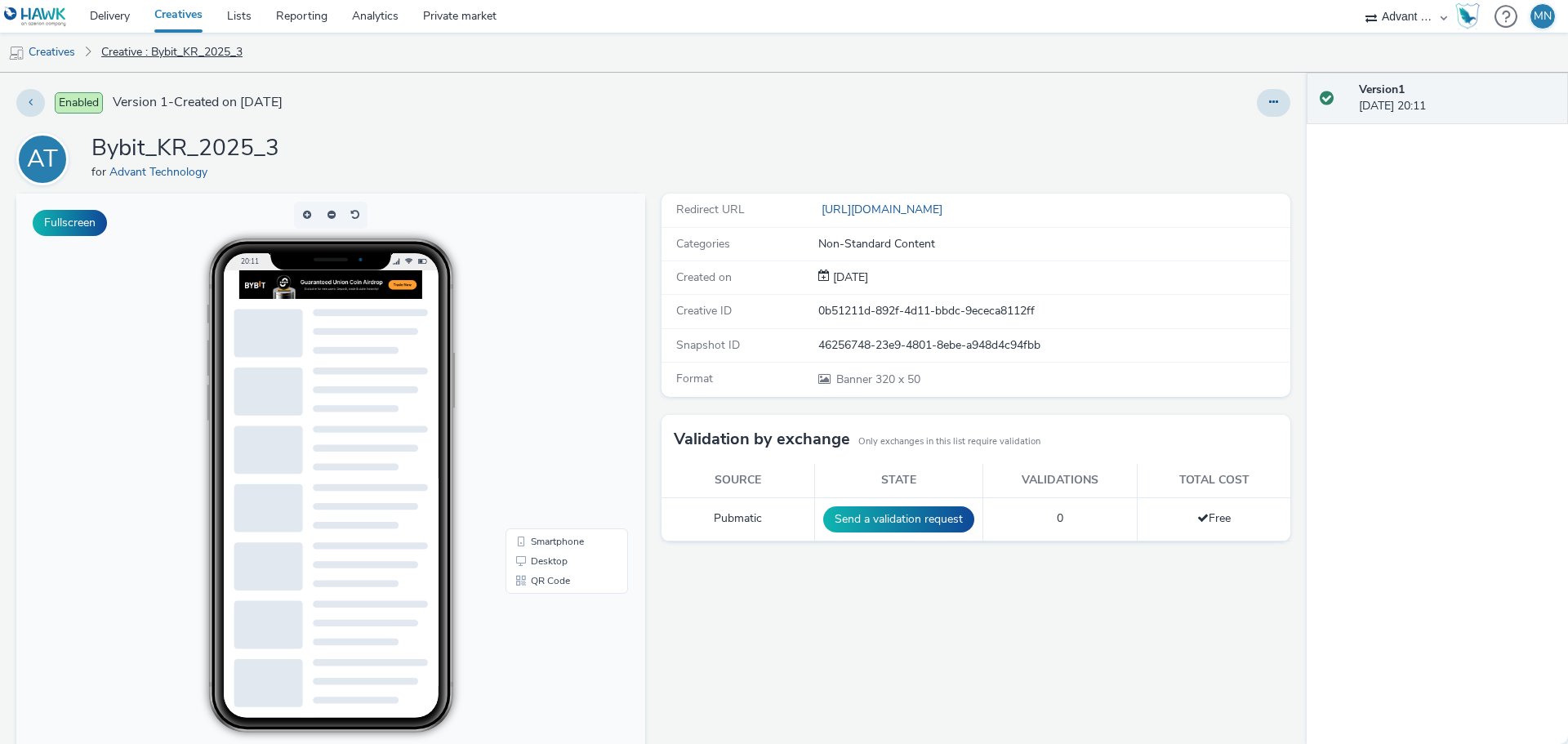
click at [133, 54] on link "Creative : Bybit_KR_2025_3" at bounding box center [172, 52] width 158 height 39
click at [57, 48] on link "Creatives" at bounding box center [41, 52] width 83 height 39
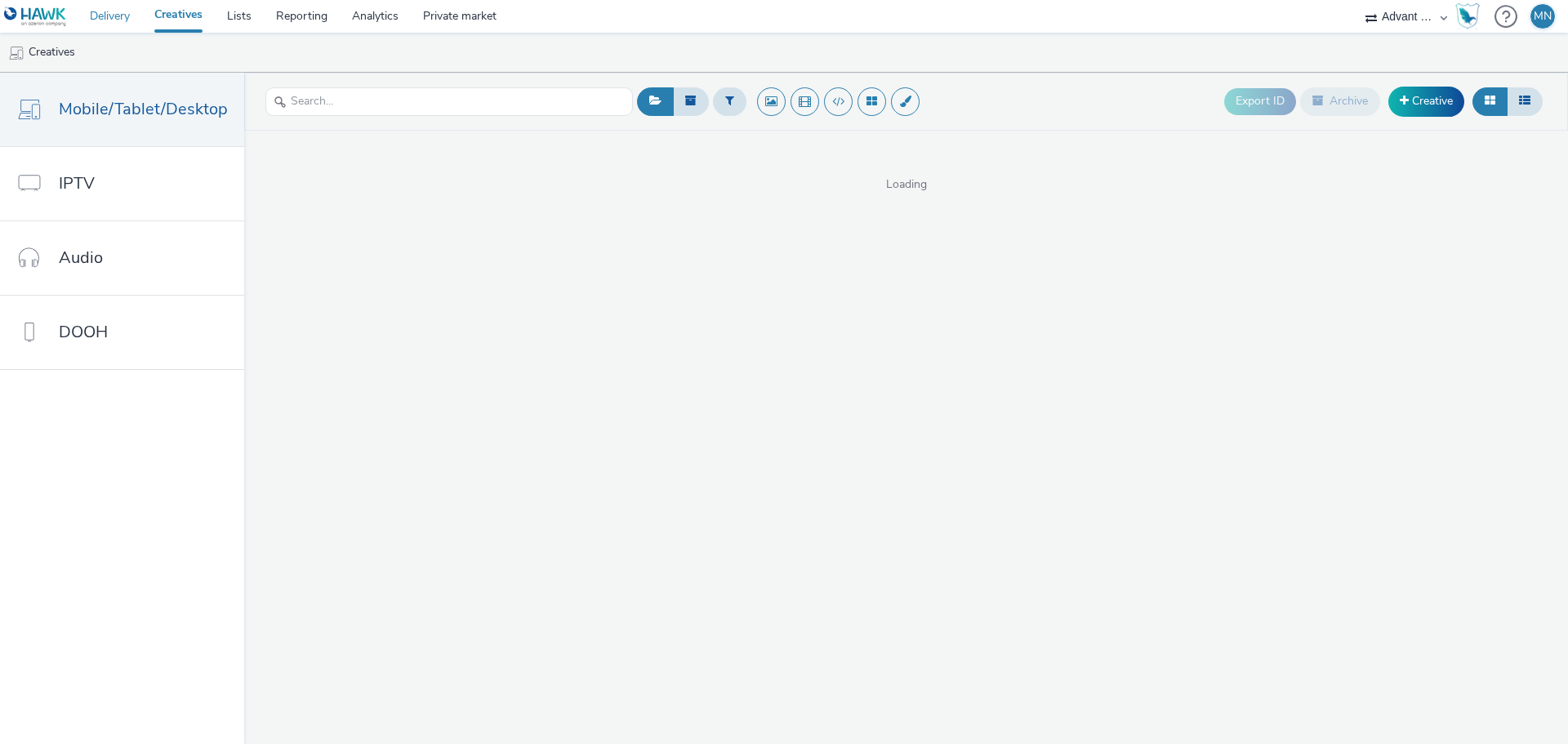
click at [113, 20] on link "Delivery" at bounding box center [110, 16] width 65 height 32
